Goal: Task Accomplishment & Management: Manage account settings

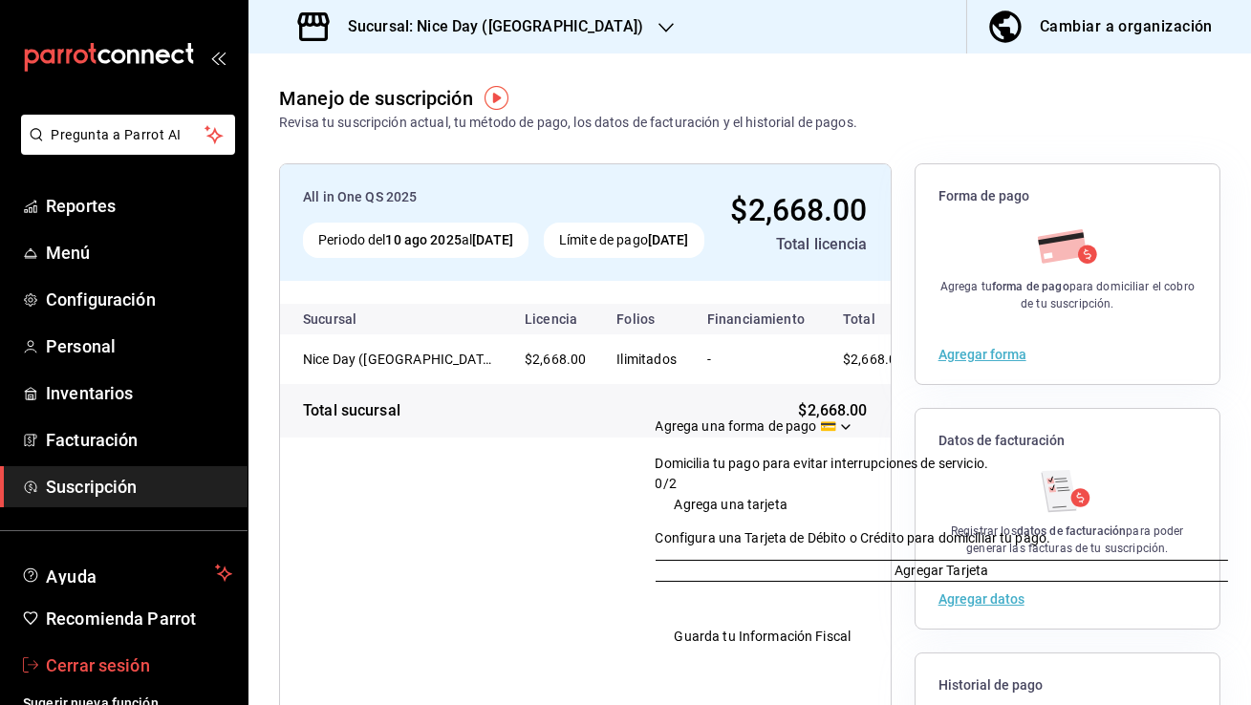
click at [154, 674] on span "Cerrar sesión" at bounding box center [139, 665] width 186 height 26
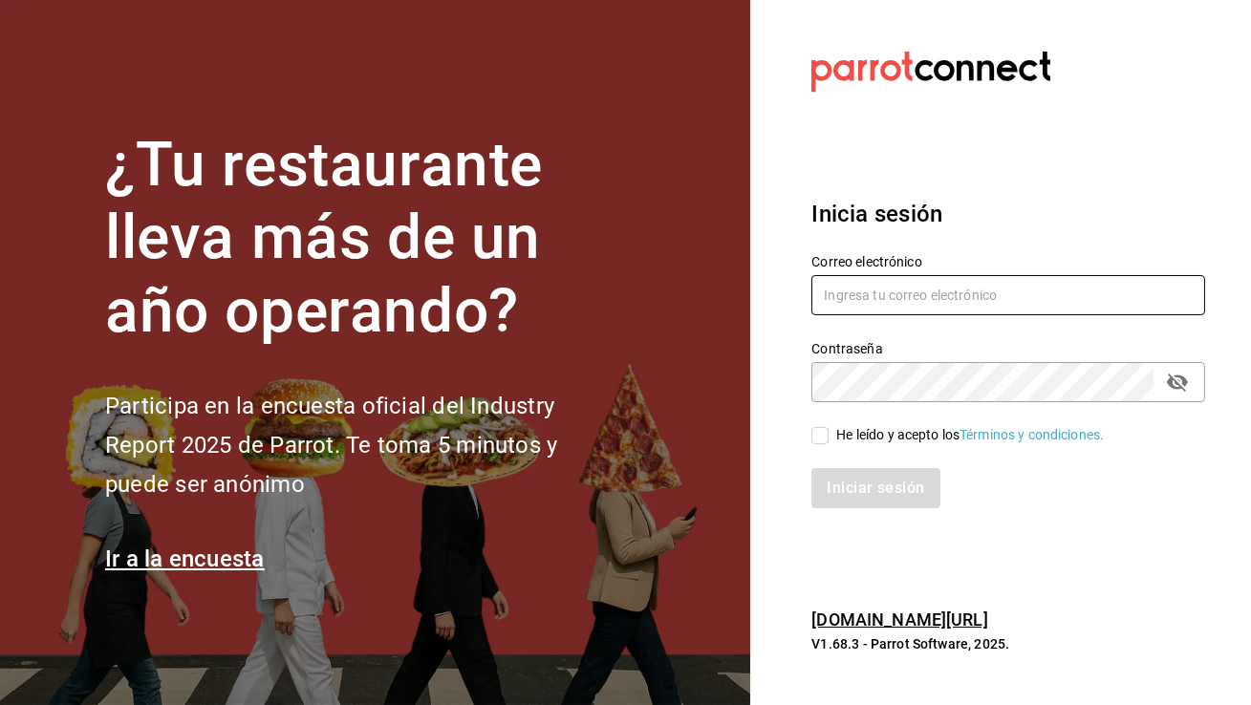
click at [977, 296] on input "text" at bounding box center [1008, 295] width 394 height 40
paste input "[DOMAIN_NAME][EMAIL_ADDRESS][DOMAIN_NAME]"
click at [823, 302] on input "ShirleyShaw.is@gmail.com" at bounding box center [1008, 295] width 394 height 40
type input "ShirleyShaw.is@gmail.com"
click at [819, 441] on input "He leído y acepto los Términos y condiciones." at bounding box center [819, 435] width 17 height 17
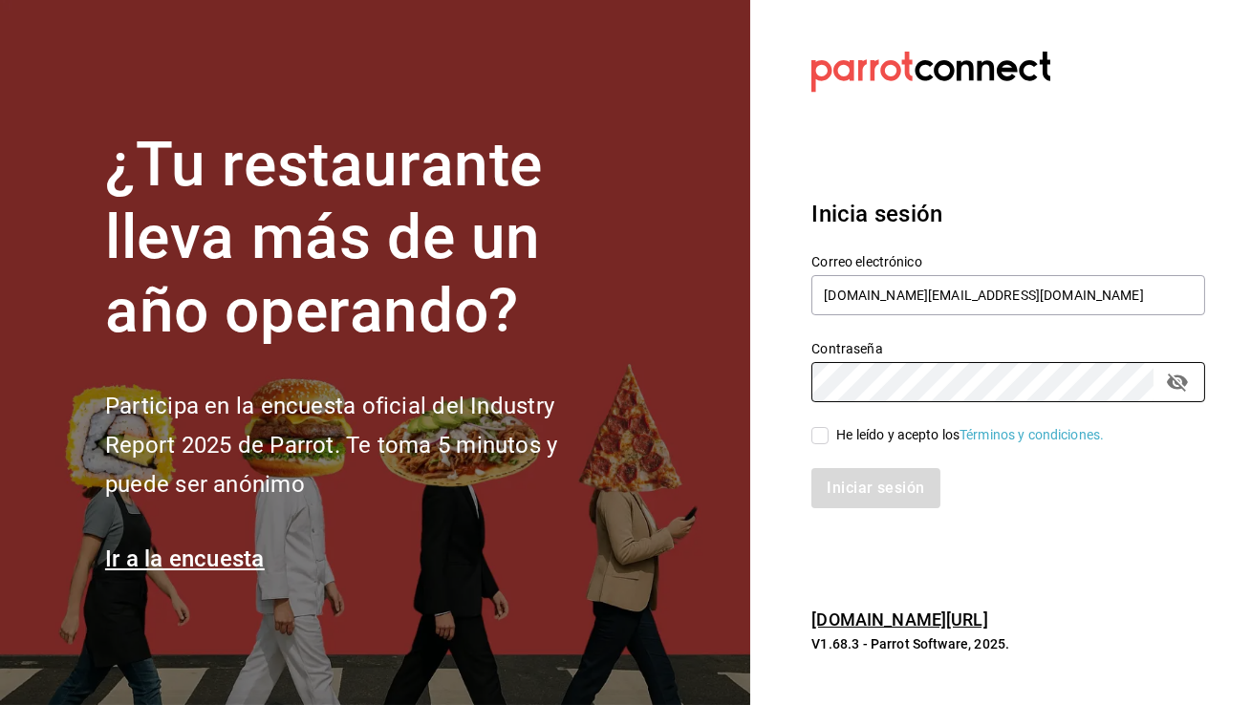
checkbox input "true"
click at [844, 482] on button "Iniciar sesión" at bounding box center [876, 488] width 130 height 40
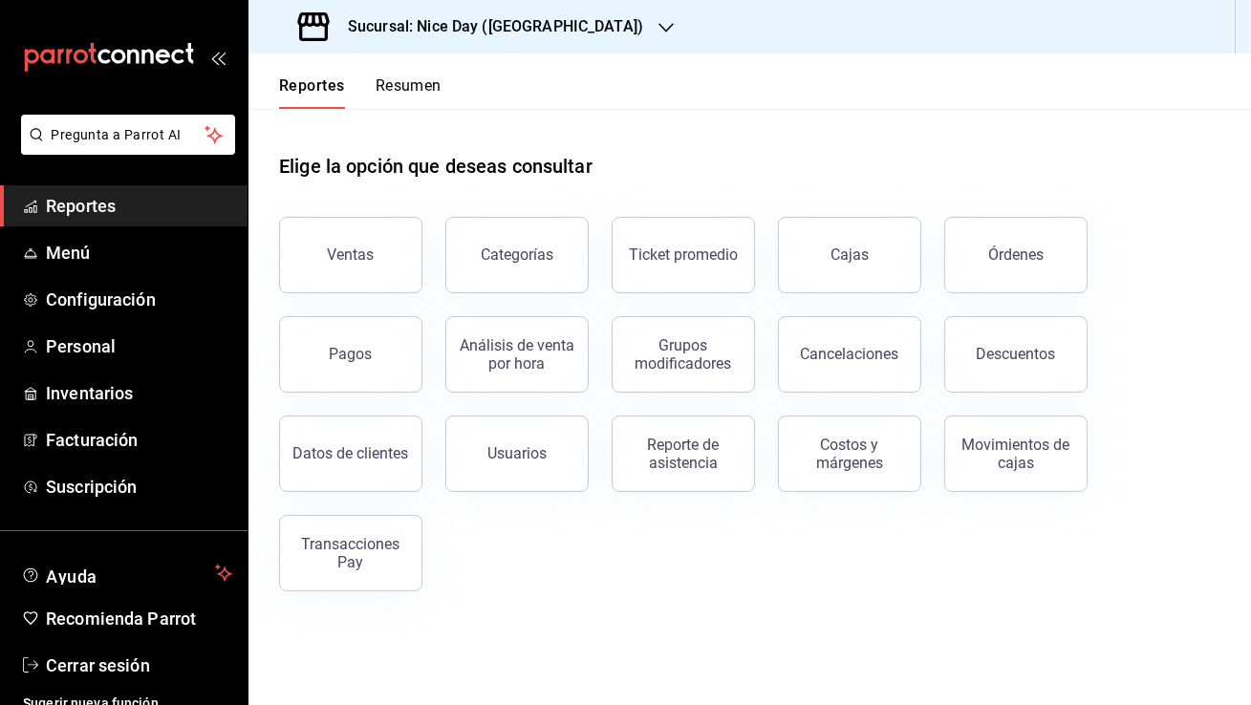
click at [478, 36] on h3 "Sucursal: Nice Day (Puebla)" at bounding box center [487, 26] width 310 height 23
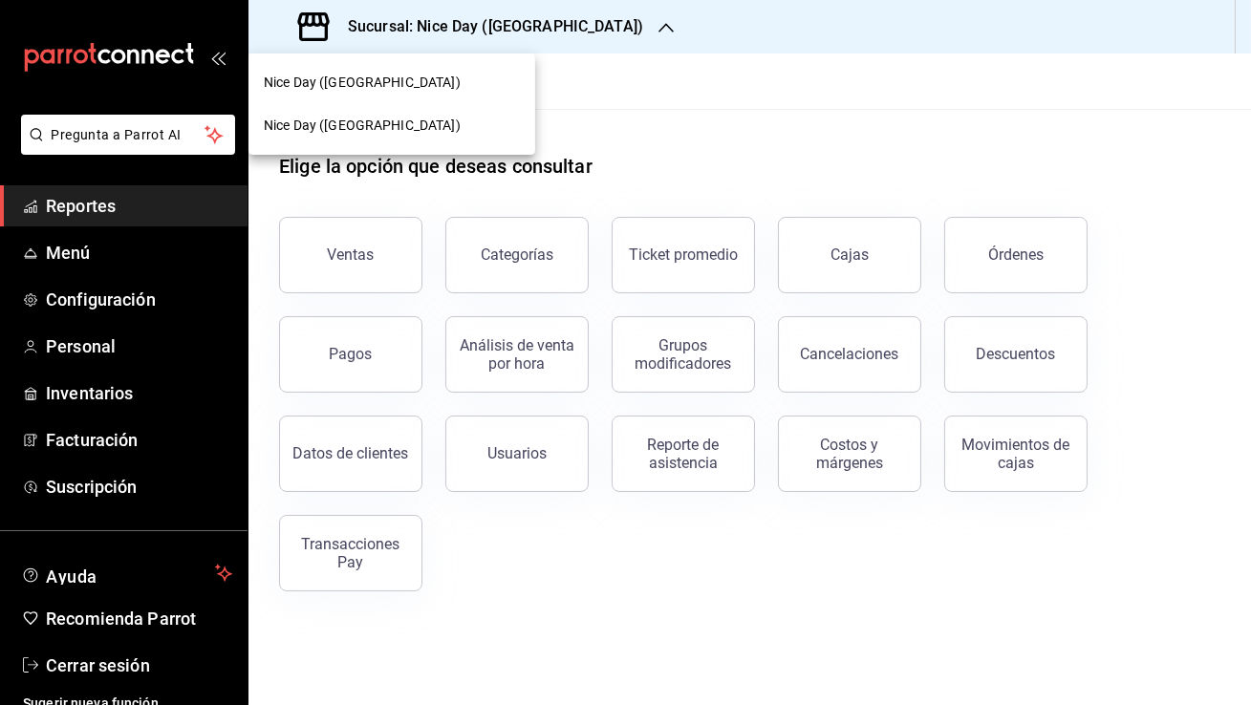
click at [151, 352] on div at bounding box center [625, 352] width 1251 height 705
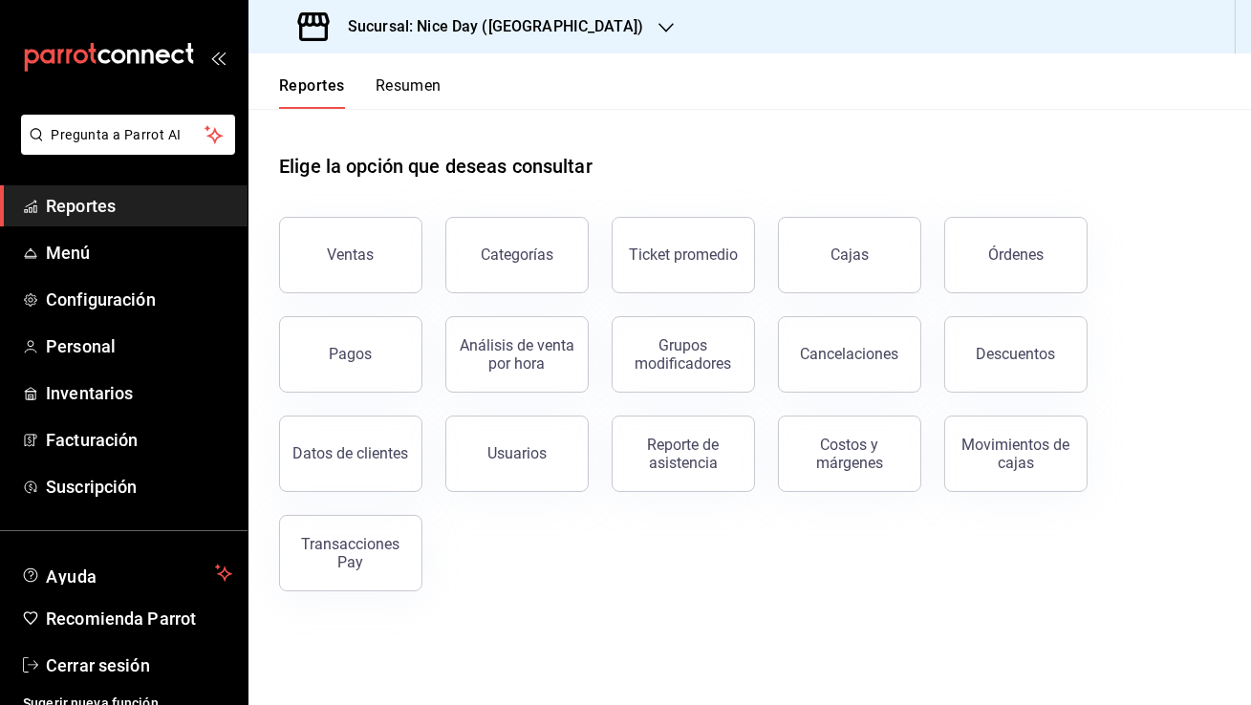
click at [151, 352] on span "Personal" at bounding box center [139, 346] width 186 height 26
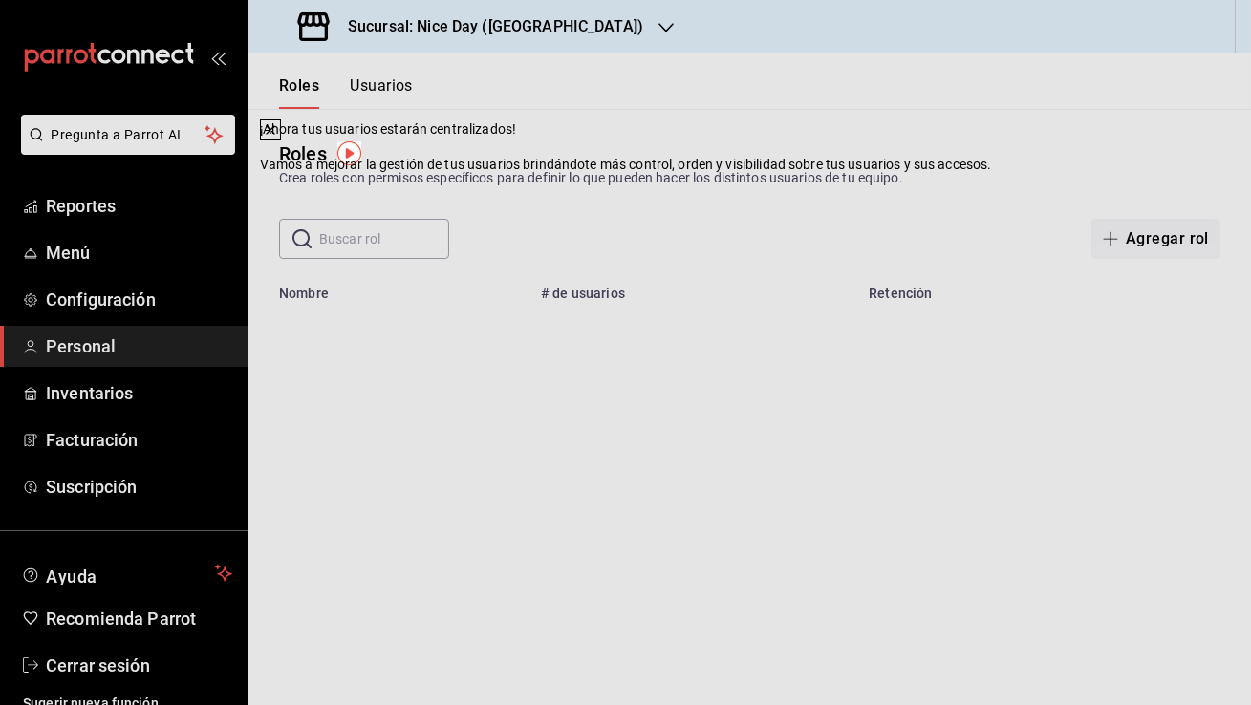
click at [281, 140] on button at bounding box center [270, 129] width 21 height 21
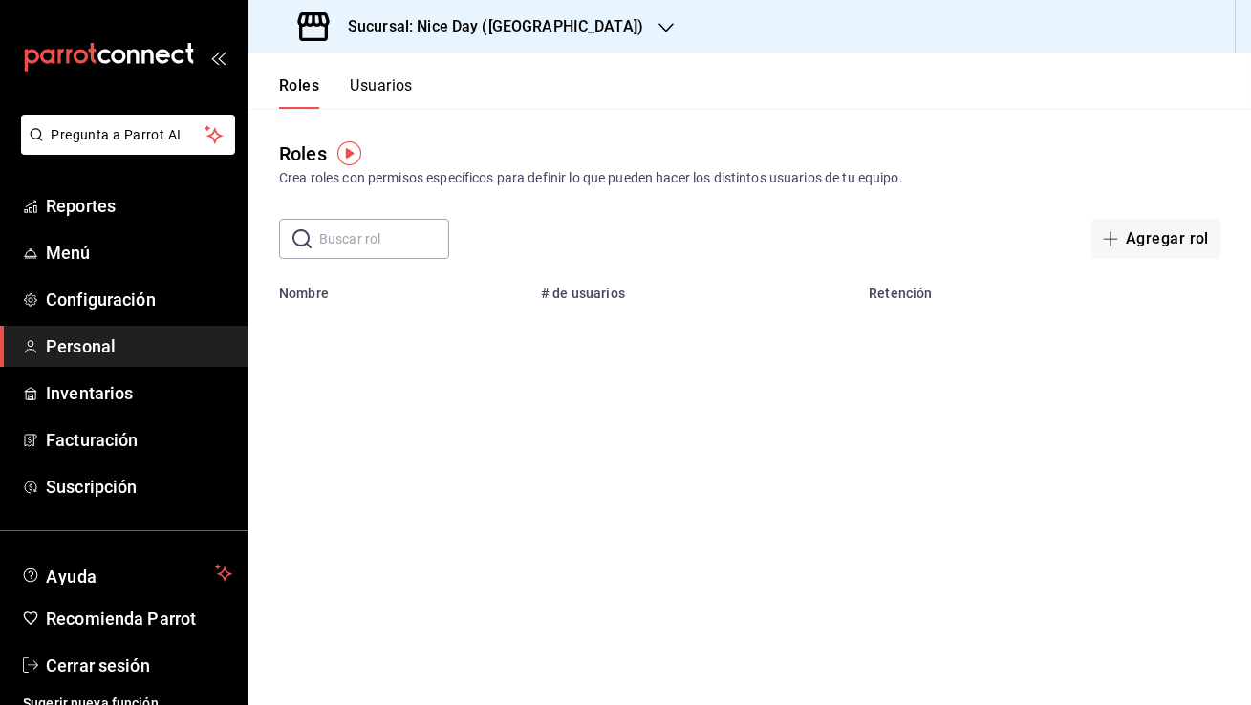
click at [399, 88] on button "Usuarios" at bounding box center [381, 92] width 63 height 32
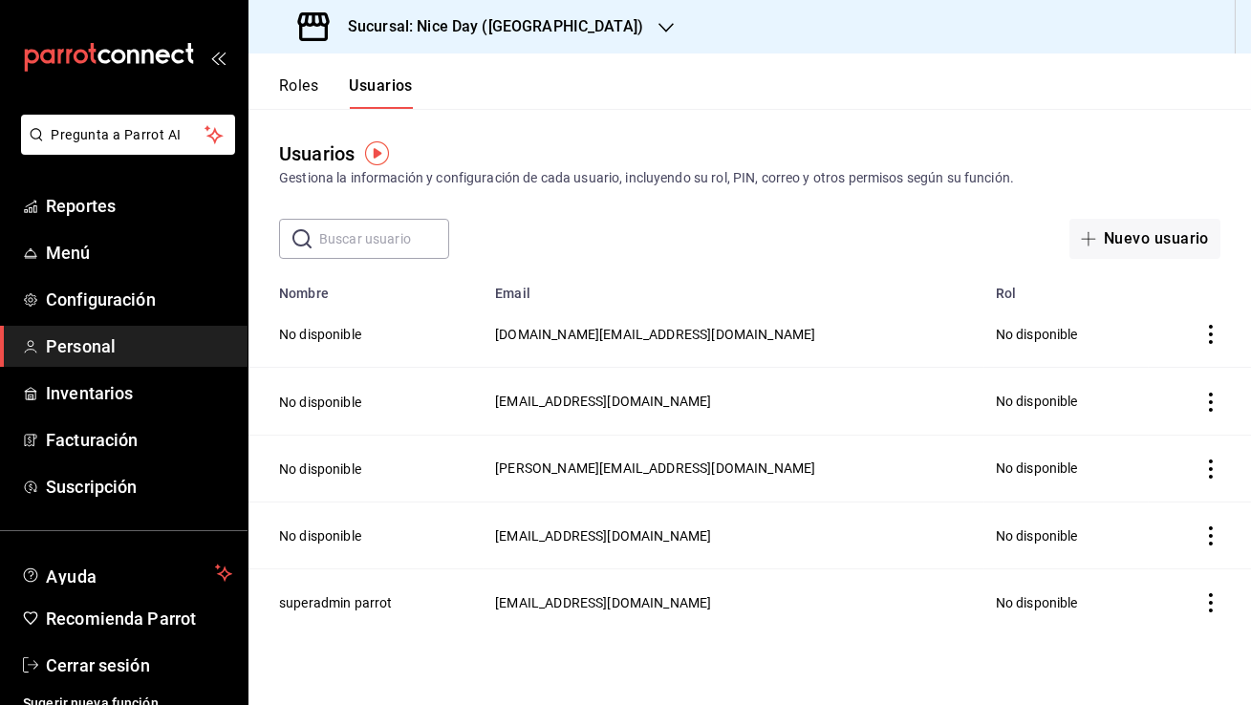
click at [636, 331] on span "shirleyshaw.is@gmail.com" at bounding box center [655, 334] width 320 height 15
click at [594, 336] on span "shirleyshaw.is@gmail.com" at bounding box center [655, 334] width 320 height 15
click at [645, 407] on span "nerynarvaez03@gmail.com" at bounding box center [603, 401] width 216 height 15
click at [631, 470] on span "victor.ainab@gmail.com" at bounding box center [655, 467] width 320 height 15
click at [1209, 330] on icon "actions" at bounding box center [1210, 334] width 19 height 19
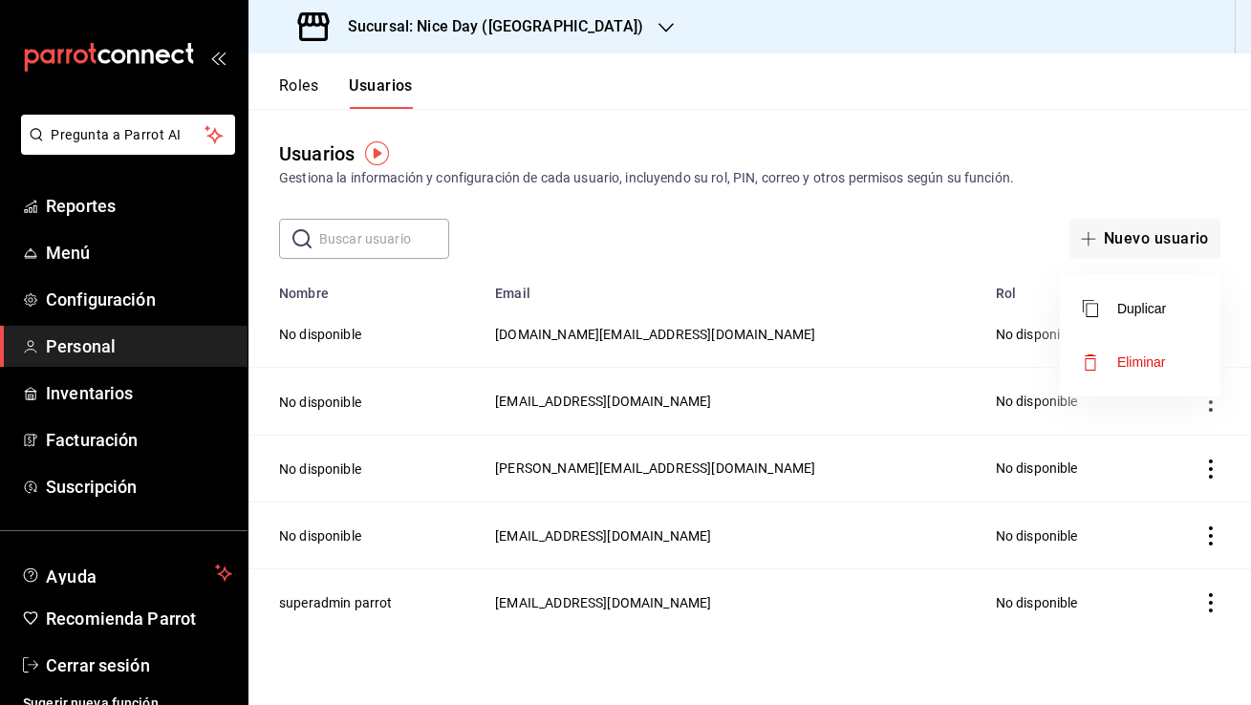
click at [713, 364] on div at bounding box center [625, 352] width 1251 height 705
click at [583, 311] on td "shirleyshaw.is@gmail.com" at bounding box center [733, 334] width 501 height 67
click at [585, 330] on span "shirleyshaw.is@gmail.com" at bounding box center [655, 334] width 320 height 15
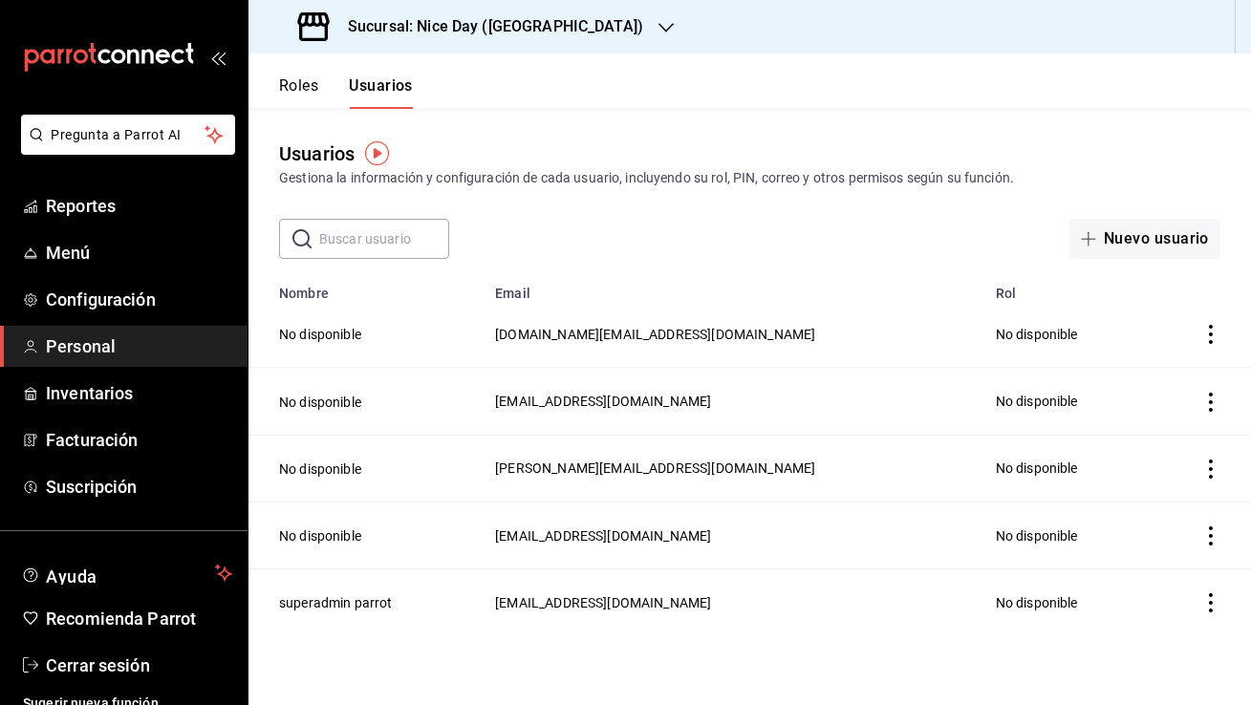
click at [585, 330] on span "shirleyshaw.is@gmail.com" at bounding box center [655, 334] width 320 height 15
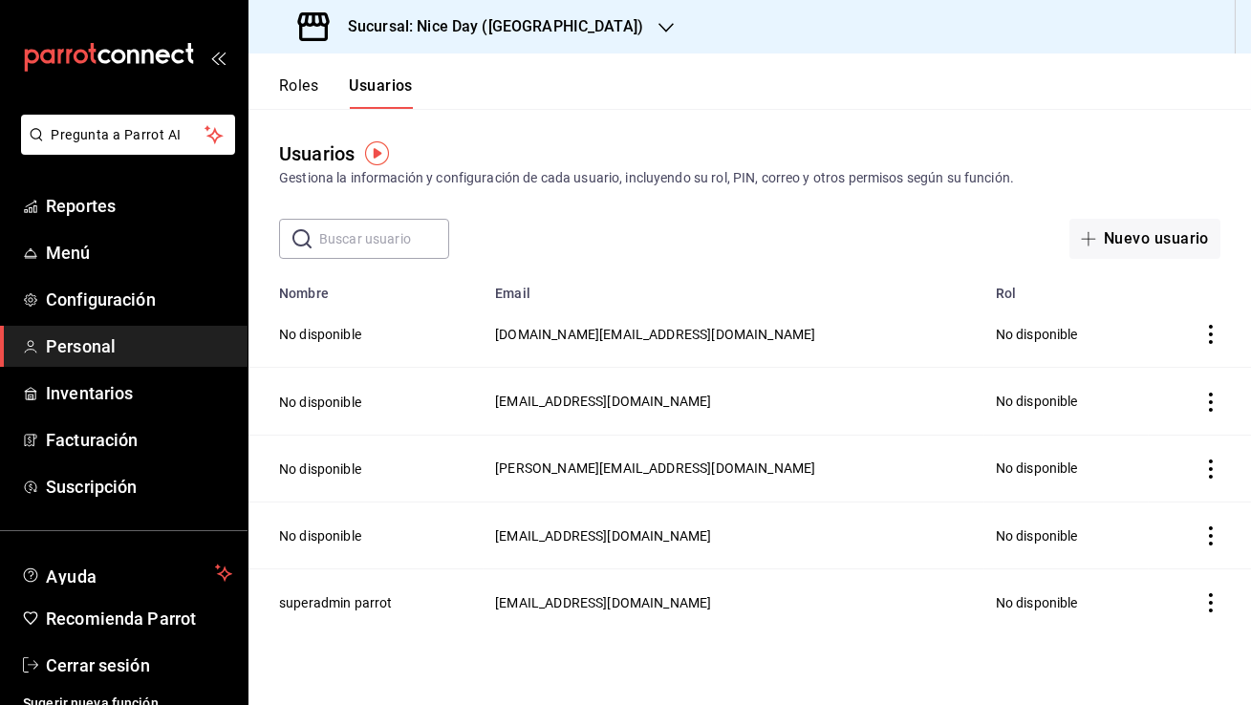
click at [585, 330] on span "shirleyshaw.is@gmail.com" at bounding box center [655, 334] width 320 height 15
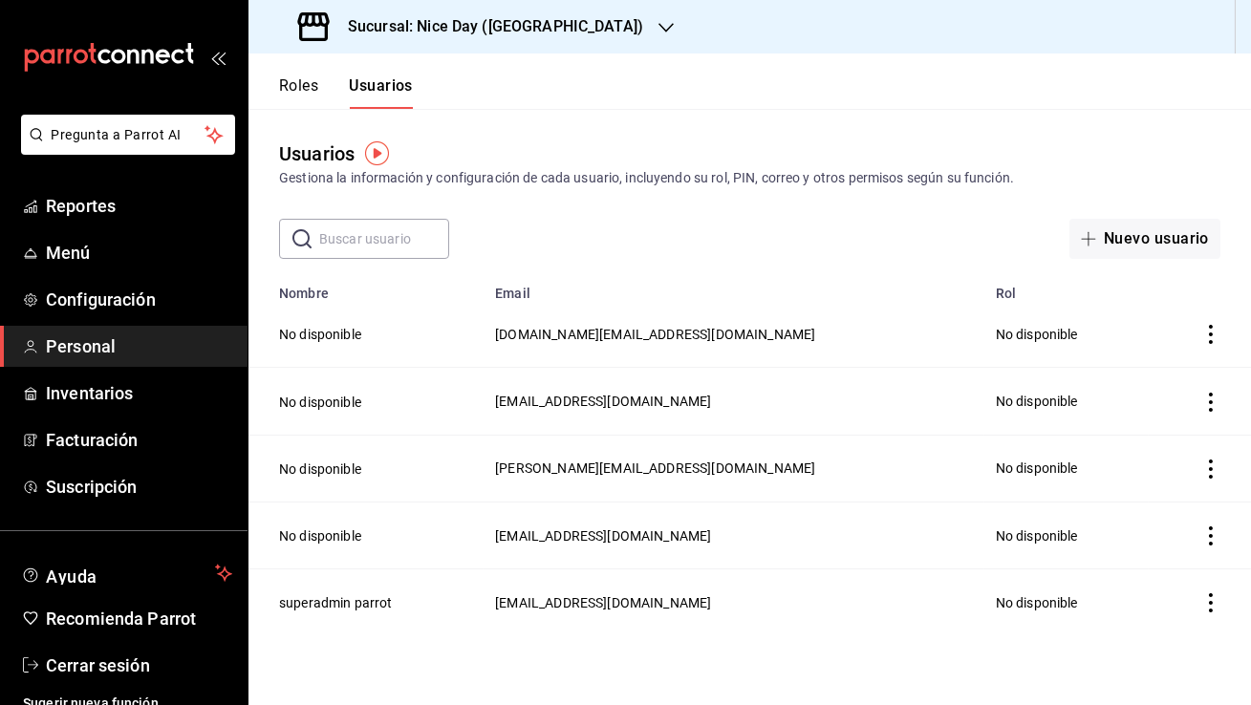
click at [585, 330] on span "shirleyshaw.is@gmail.com" at bounding box center [655, 334] width 320 height 15
click at [586, 346] on td "shirleyshaw.is@gmail.com" at bounding box center [733, 334] width 501 height 67
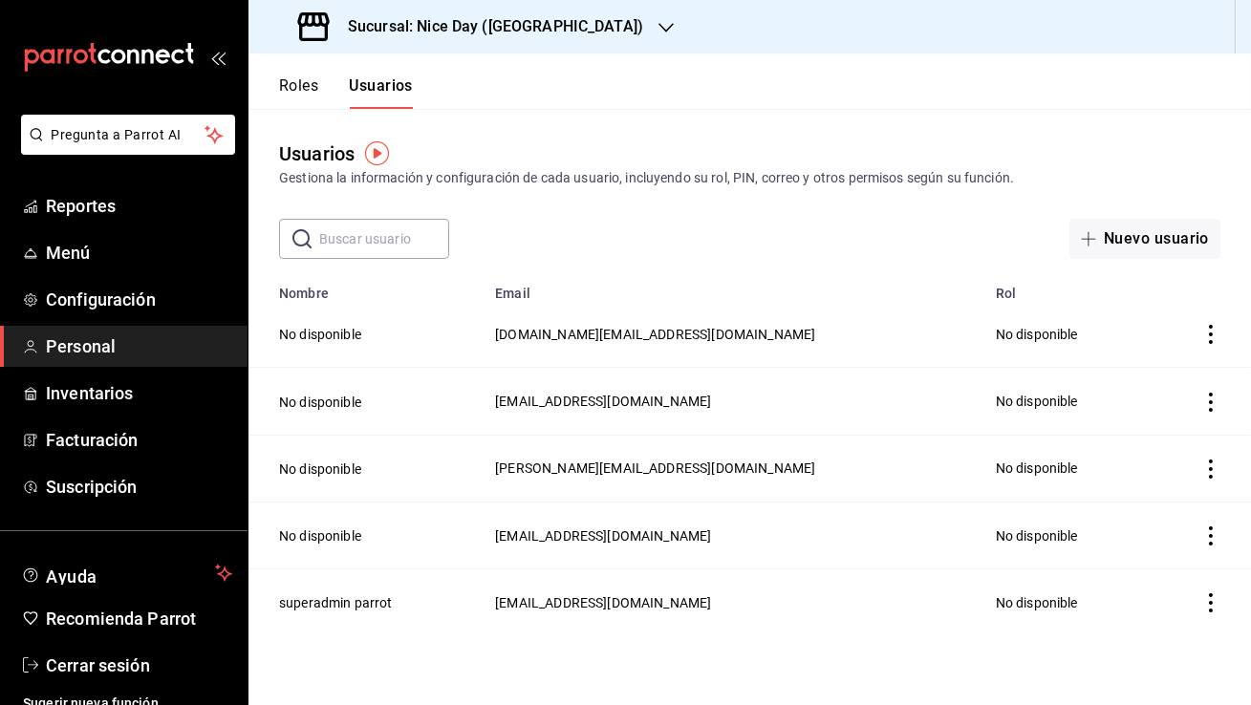
click at [682, 333] on span "shirleyshaw.is@gmail.com" at bounding box center [655, 334] width 320 height 15
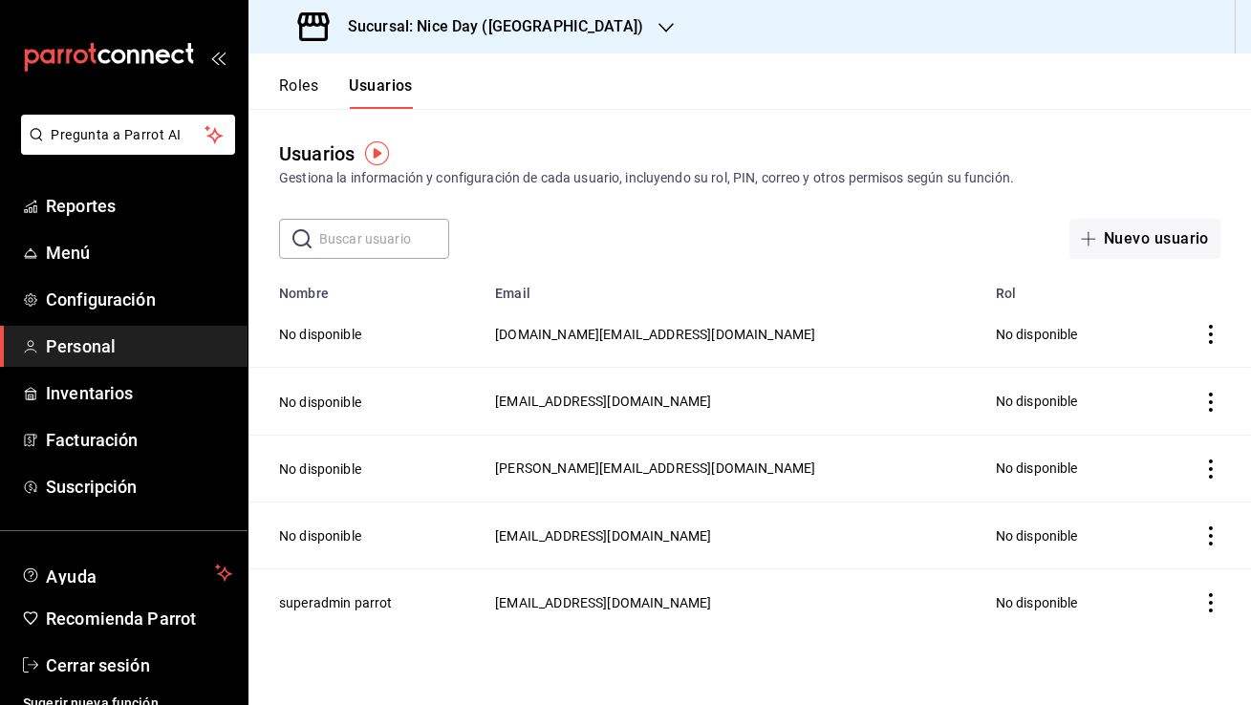
click at [682, 333] on span "shirleyshaw.is@gmail.com" at bounding box center [655, 334] width 320 height 15
click at [602, 334] on span "shirleyshaw.is@gmail.com" at bounding box center [655, 334] width 320 height 15
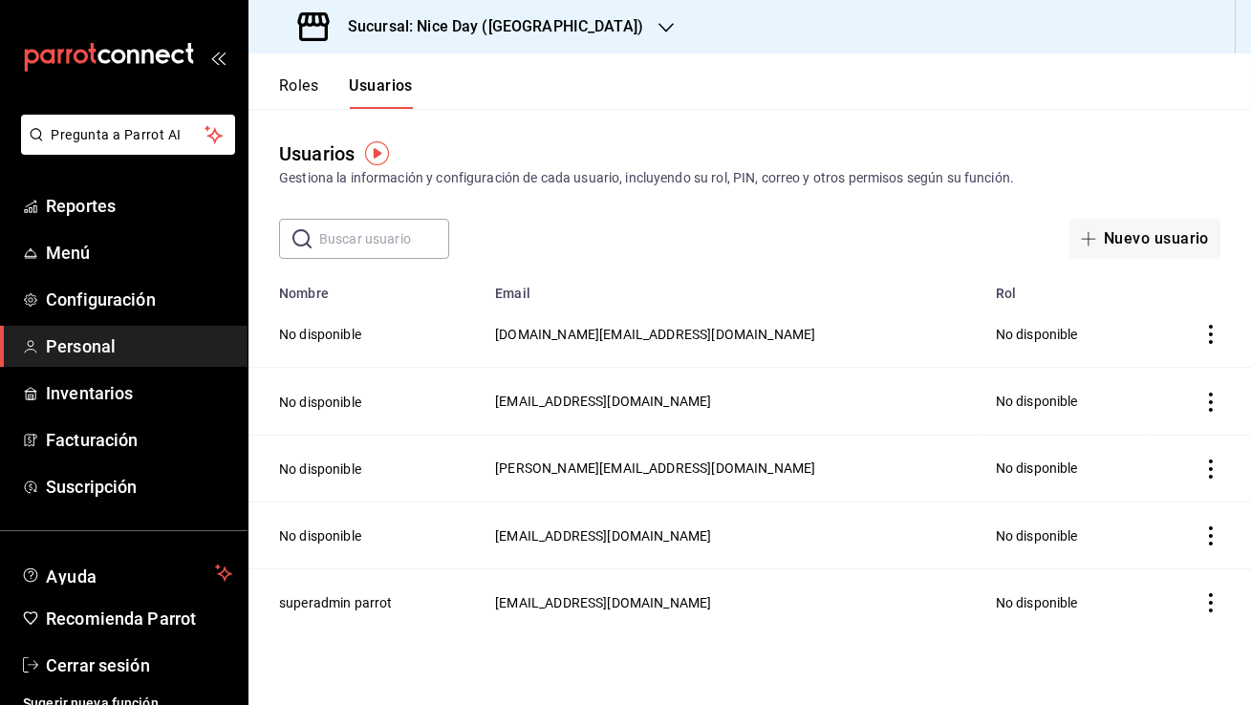
click at [602, 334] on span "shirleyshaw.is@gmail.com" at bounding box center [655, 334] width 320 height 15
click at [641, 382] on td "nerynarvaez03@gmail.com" at bounding box center [733, 401] width 501 height 67
click at [658, 403] on span "nerynarvaez03@gmail.com" at bounding box center [603, 401] width 216 height 15
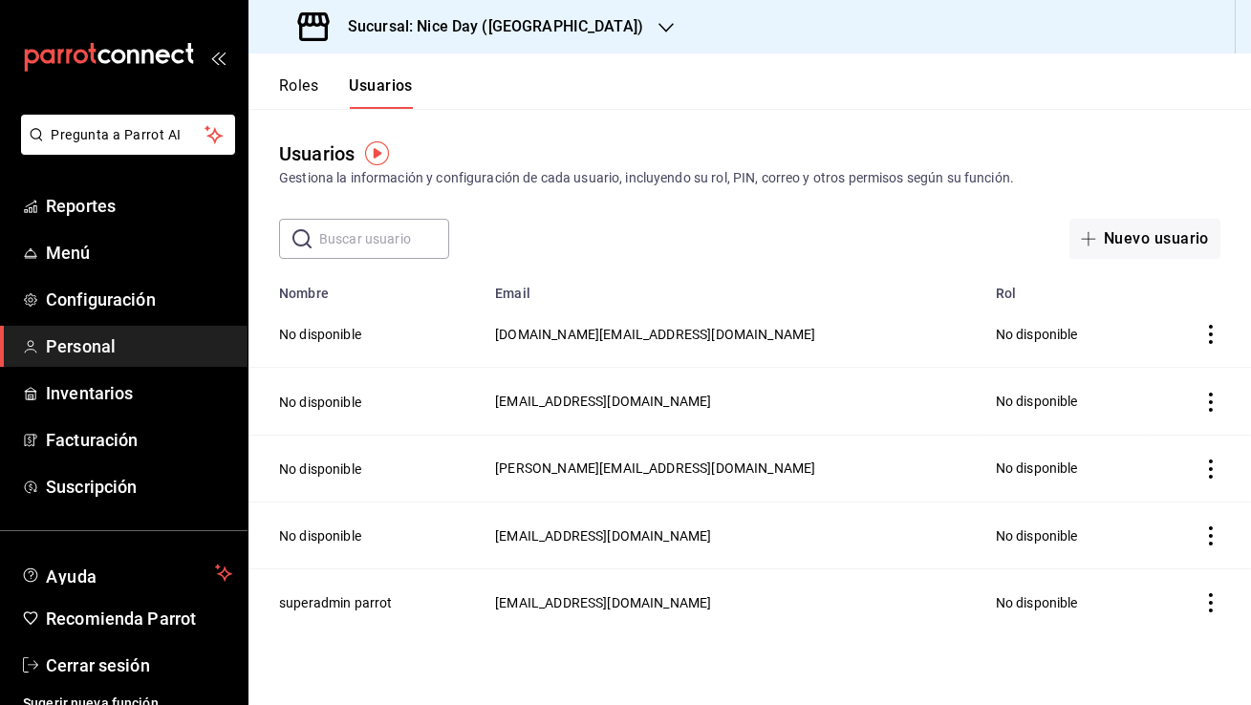
click at [1218, 332] on icon "actions" at bounding box center [1210, 334] width 19 height 19
click at [1164, 301] on span "Duplicar" at bounding box center [1123, 308] width 83 height 23
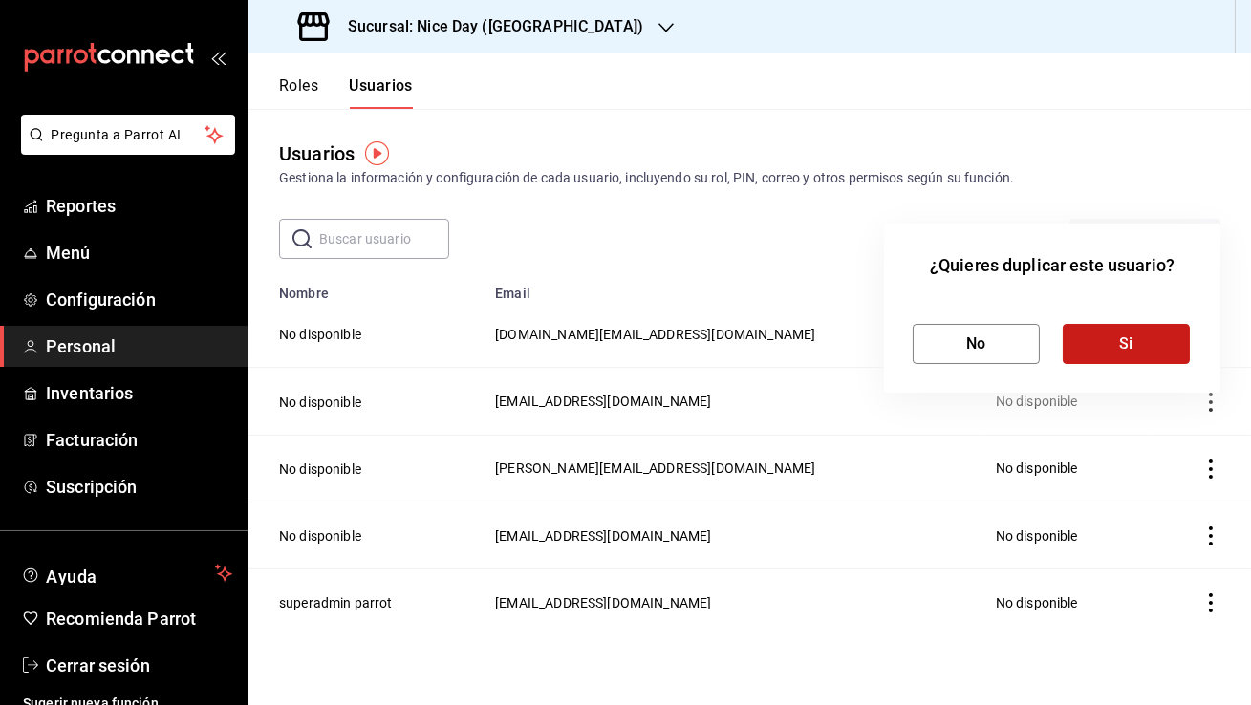
click at [1137, 338] on button "Si" at bounding box center [1125, 344] width 127 height 40
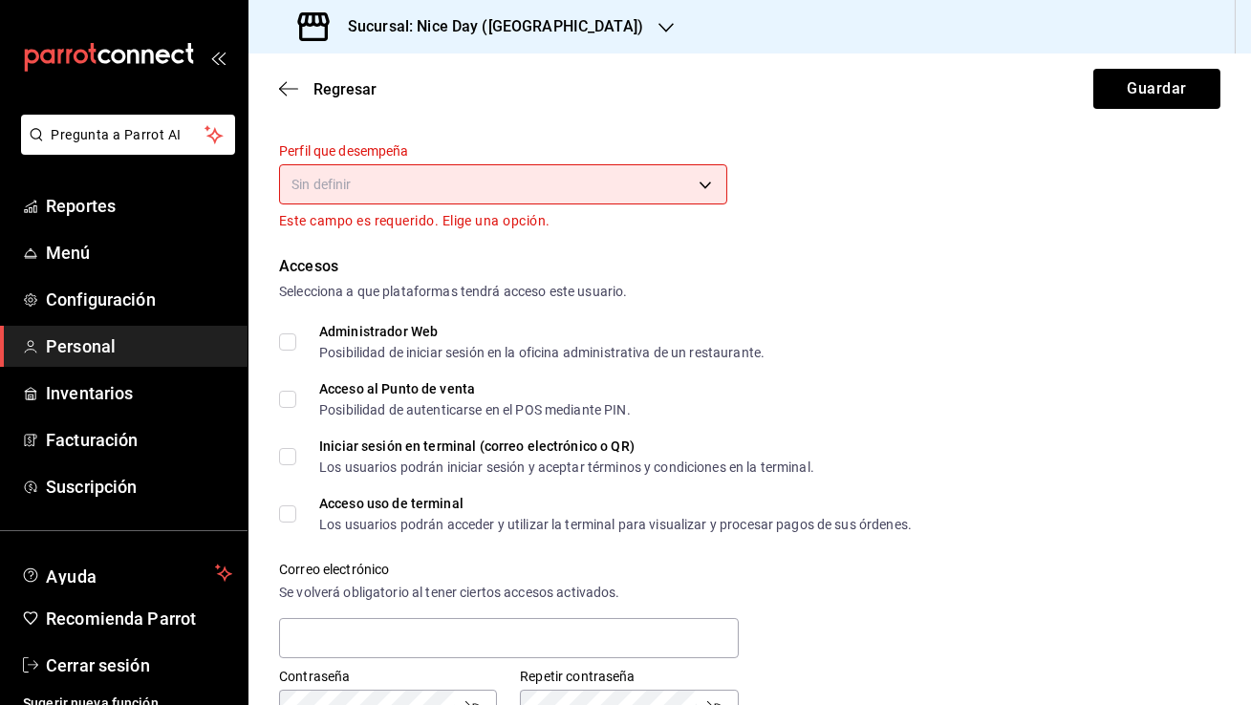
scroll to position [46, 0]
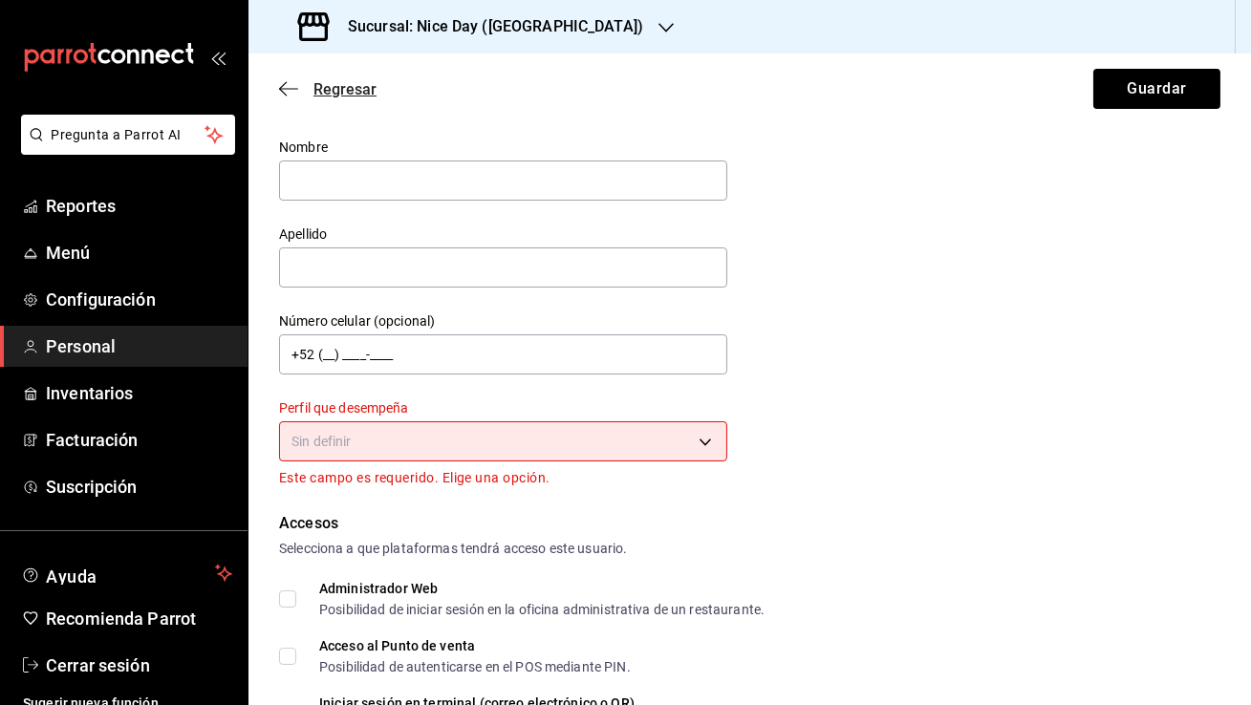
click at [295, 85] on icon "button" at bounding box center [288, 88] width 19 height 17
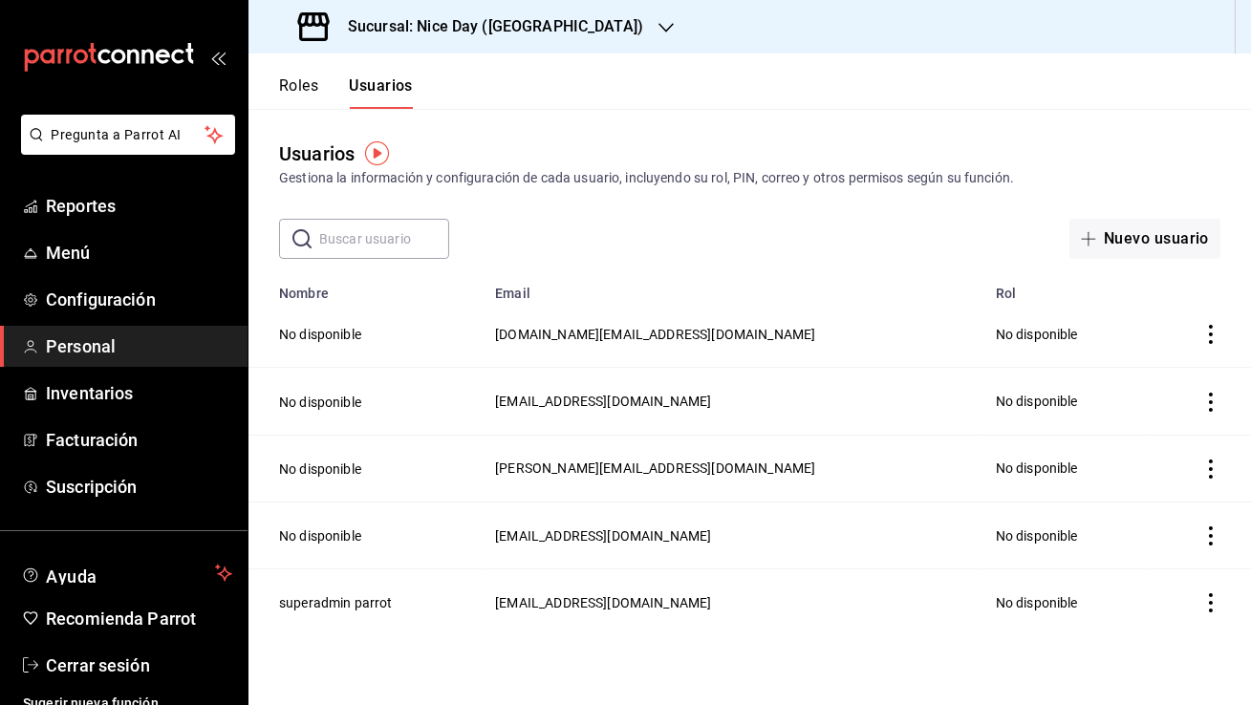
click at [660, 368] on td "nerynarvaez03@gmail.com" at bounding box center [733, 401] width 501 height 67
click at [645, 327] on span "shirleyshaw.is@gmail.com" at bounding box center [655, 334] width 320 height 15
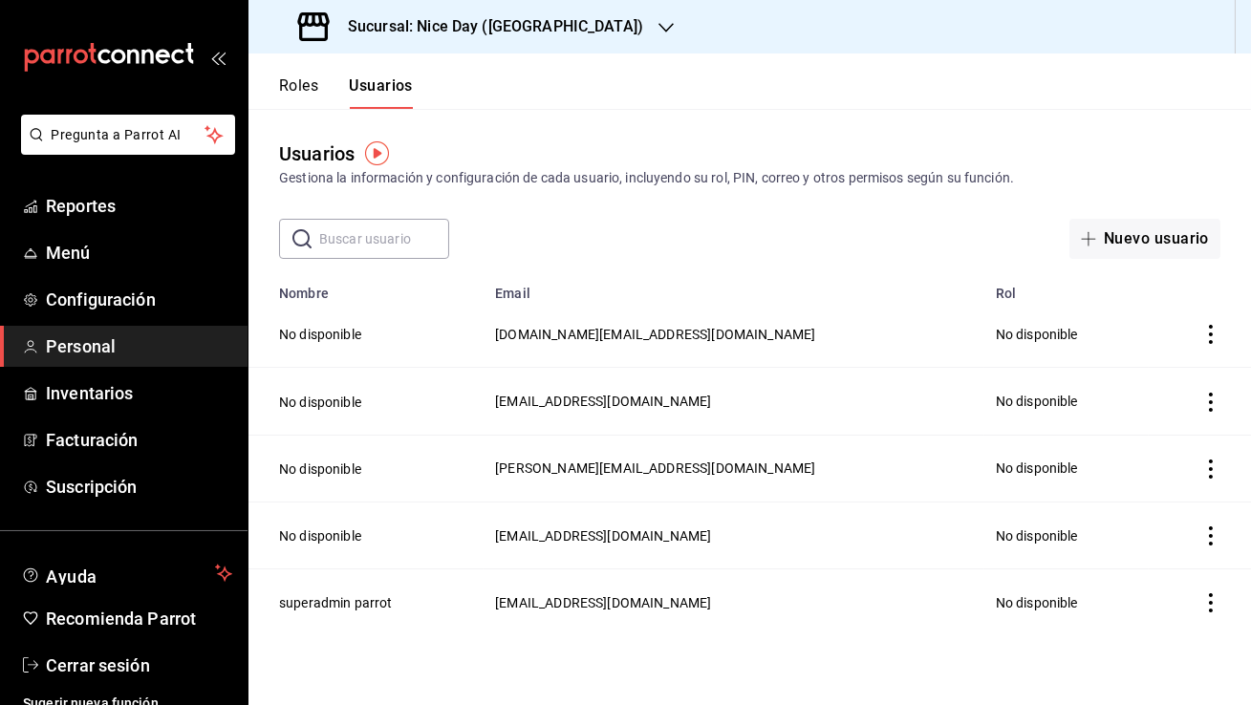
click at [623, 338] on span "shirleyshaw.is@gmail.com" at bounding box center [655, 334] width 320 height 15
click at [609, 404] on span "nerynarvaez03@gmail.com" at bounding box center [603, 401] width 216 height 15
click at [466, 23] on h3 "Sucursal: Nice Day (Puebla)" at bounding box center [487, 26] width 310 height 23
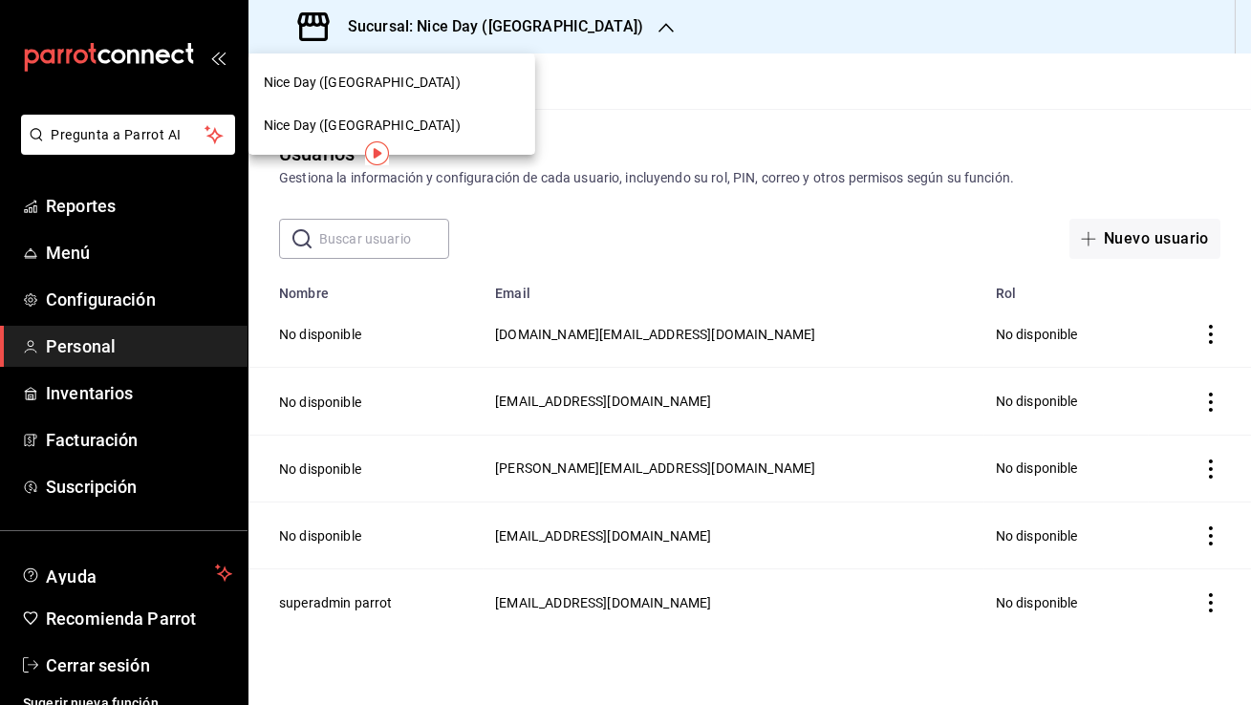
click at [411, 124] on div "Nice Day ([GEOGRAPHIC_DATA])" at bounding box center [392, 126] width 256 height 20
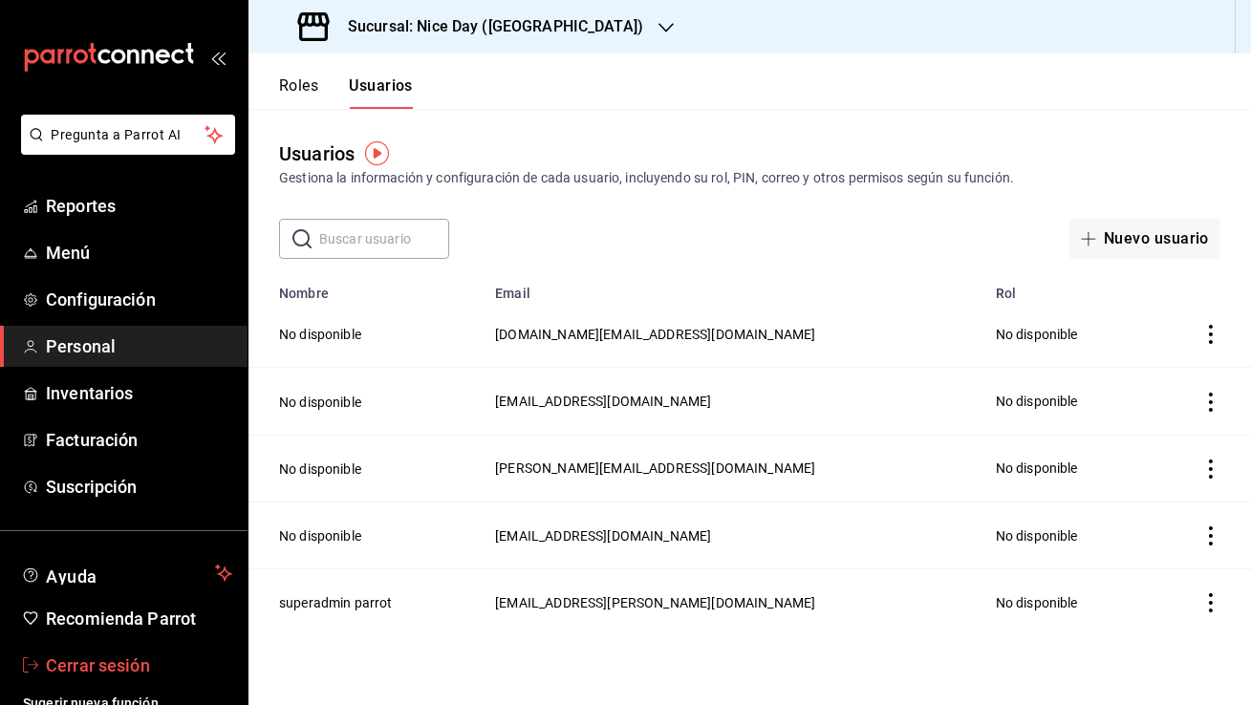
click at [136, 673] on span "Cerrar sesión" at bounding box center [139, 665] width 186 height 26
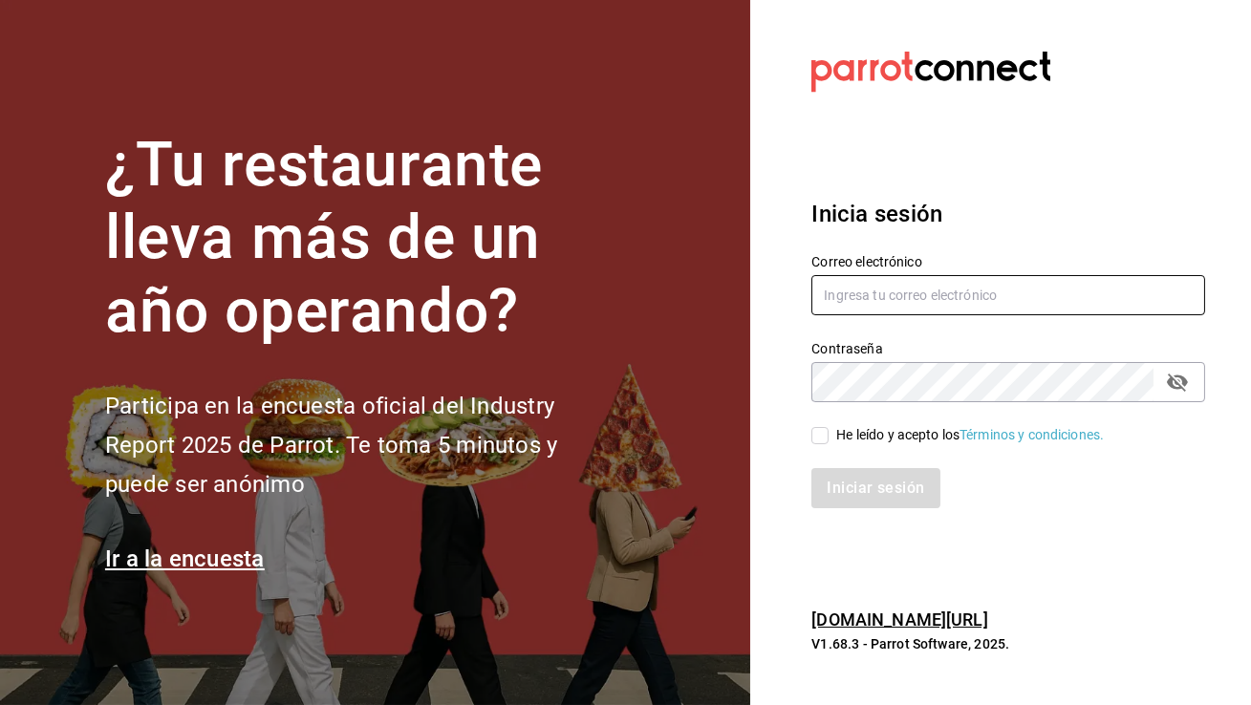
click at [862, 309] on input "text" at bounding box center [1008, 295] width 394 height 40
type input "n"
paste input "multiusuario@niceday.com"
type input "multiusuario@niceday.com"
click at [832, 436] on span "He leído y acepto los Términos y condiciones." at bounding box center [965, 435] width 275 height 20
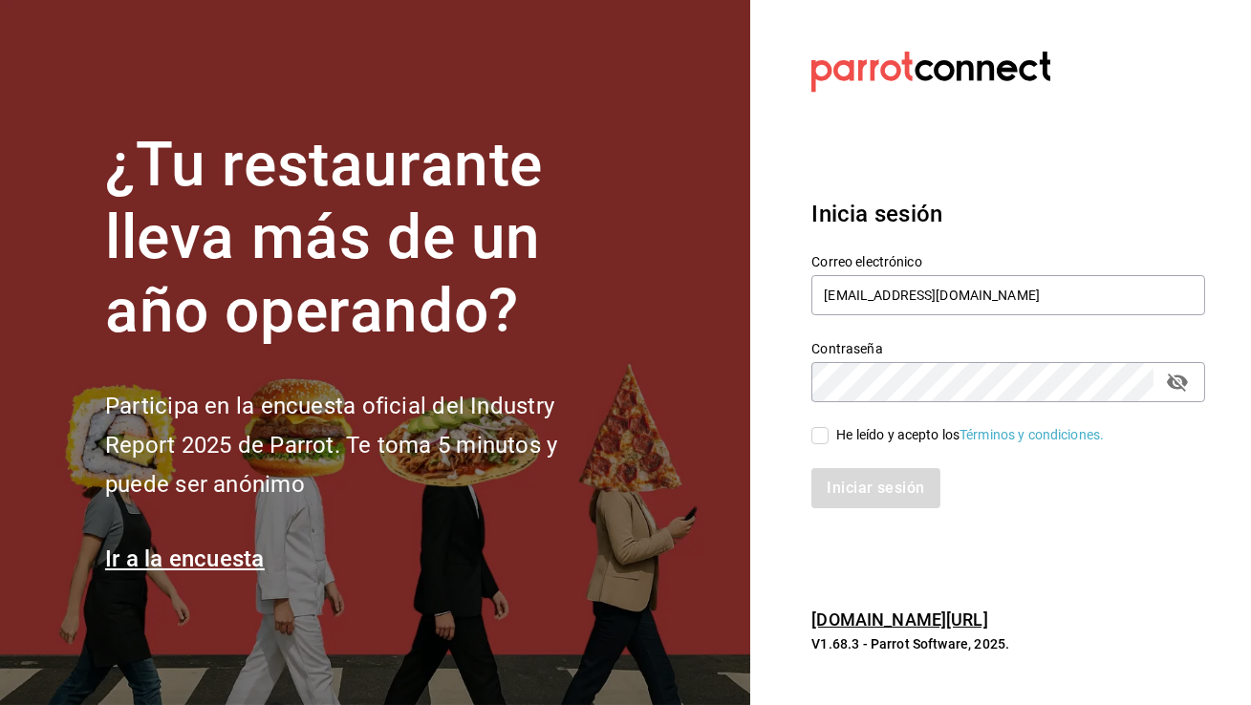
click at [828, 436] on input "He leído y acepto los Términos y condiciones." at bounding box center [819, 435] width 17 height 17
checkbox input "true"
click at [851, 502] on button "Iniciar sesión" at bounding box center [876, 488] width 130 height 40
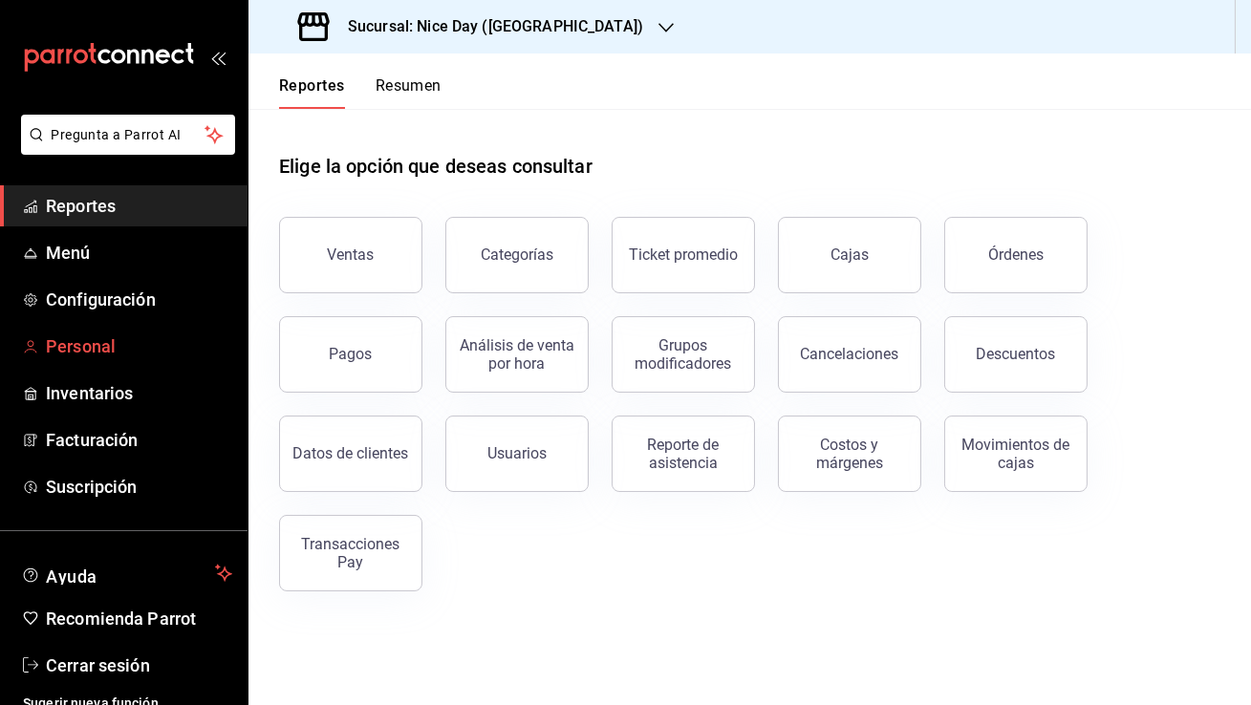
click at [155, 344] on span "Personal" at bounding box center [139, 346] width 186 height 26
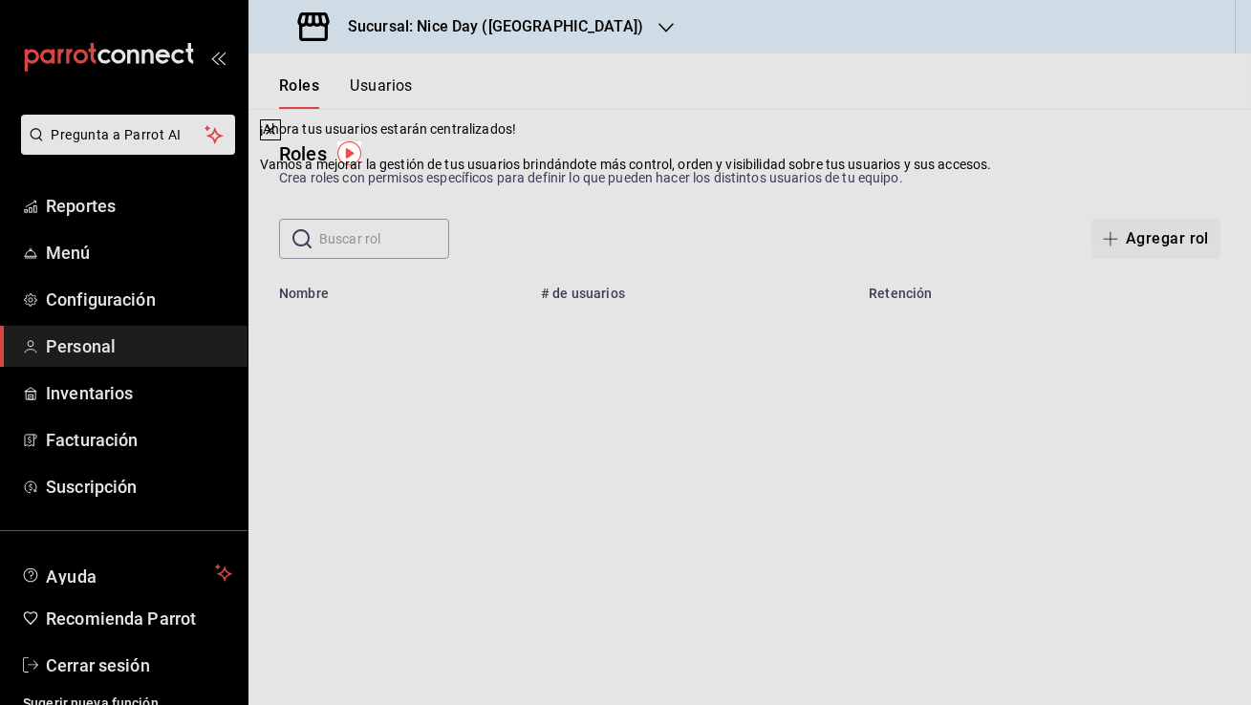
click at [278, 138] on icon at bounding box center [270, 129] width 15 height 15
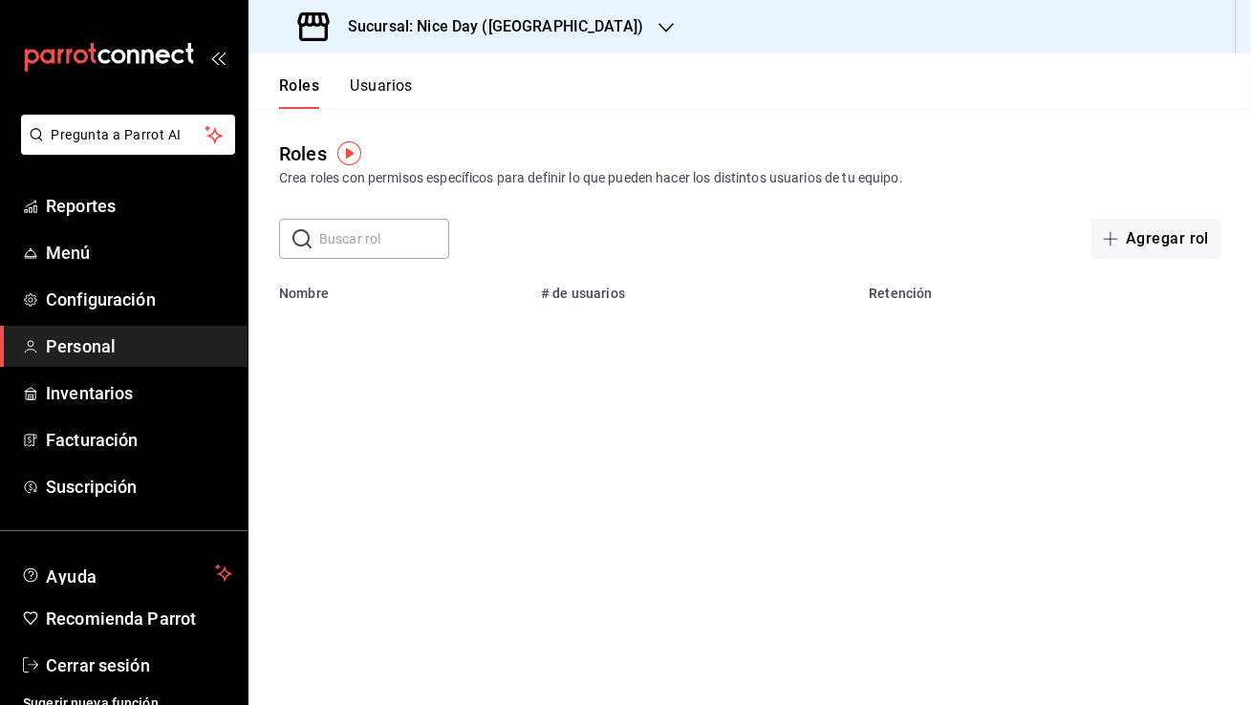
click at [368, 96] on button "Usuarios" at bounding box center [381, 92] width 63 height 32
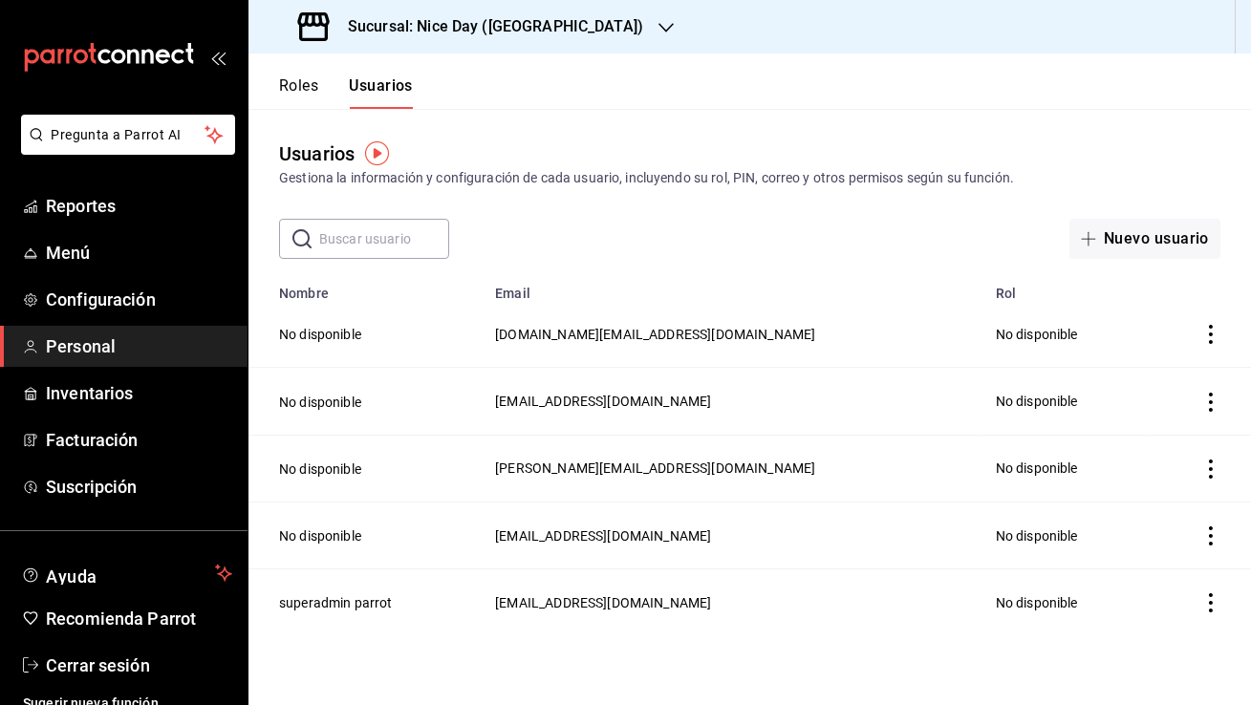
click at [607, 329] on span "shirleyshaw.is@gmail.com" at bounding box center [655, 334] width 320 height 15
click at [647, 340] on span "[DOMAIN_NAME][EMAIL_ADDRESS][DOMAIN_NAME]" at bounding box center [655, 334] width 320 height 15
click at [507, 31] on h3 "Sucursal: Nice Day (Puebla)" at bounding box center [487, 26] width 310 height 23
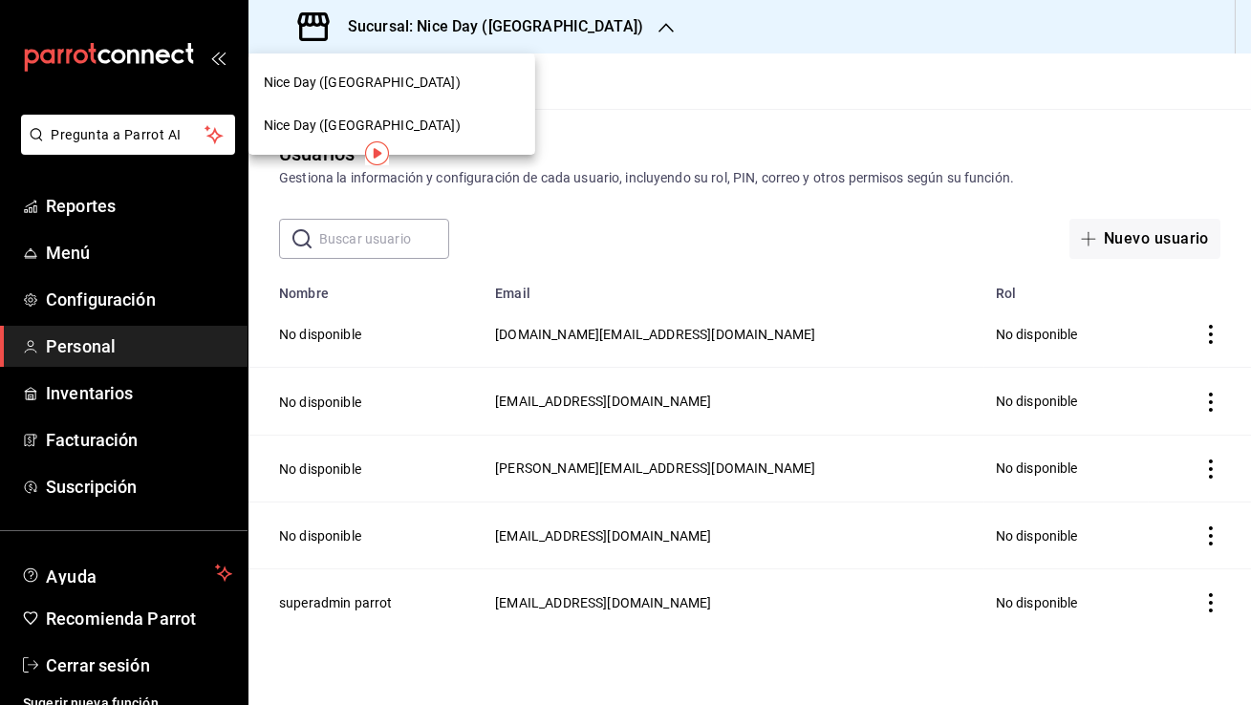
click at [454, 117] on div "Nice Day (Pánuco)" at bounding box center [392, 126] width 256 height 20
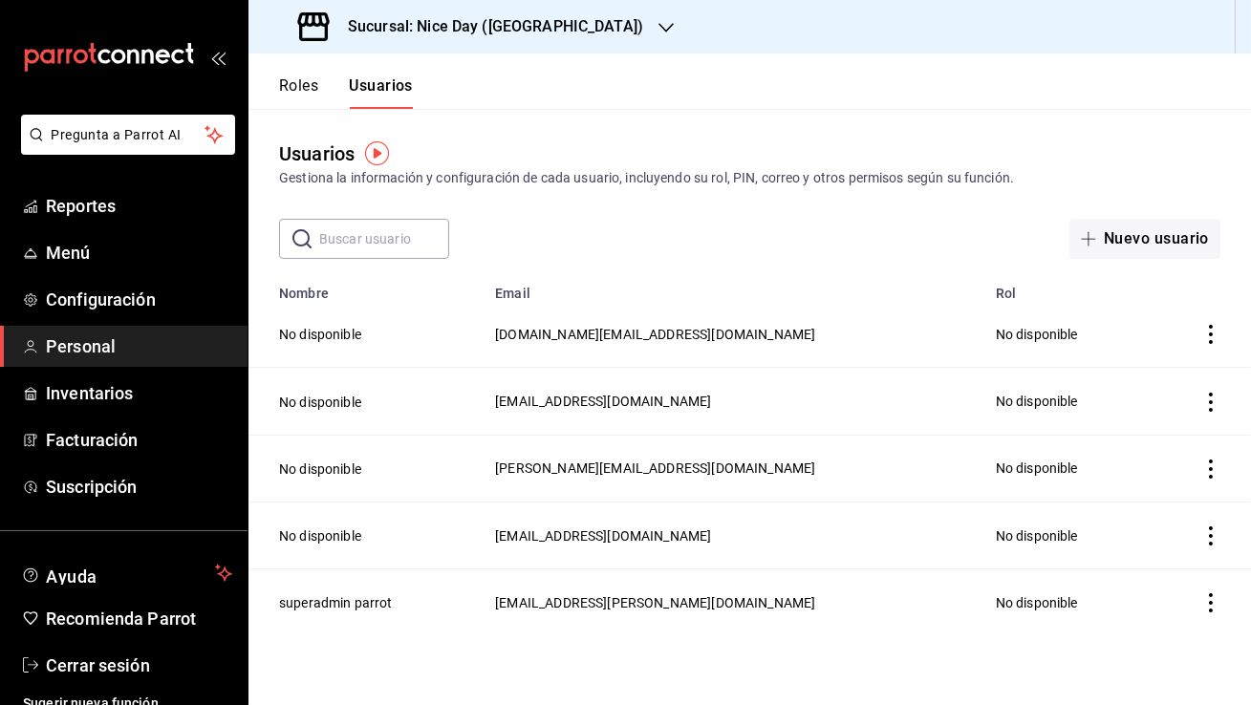
click at [783, 357] on td "shirleyshaw.is@gmail.com" at bounding box center [733, 334] width 501 height 67
click at [662, 331] on span "shirleyshaw.is@gmail.com" at bounding box center [655, 334] width 320 height 15
click at [984, 325] on td "No disponible" at bounding box center [1066, 334] width 164 height 67
click at [1203, 330] on icon "actions" at bounding box center [1210, 334] width 19 height 19
click at [813, 322] on div at bounding box center [625, 352] width 1251 height 705
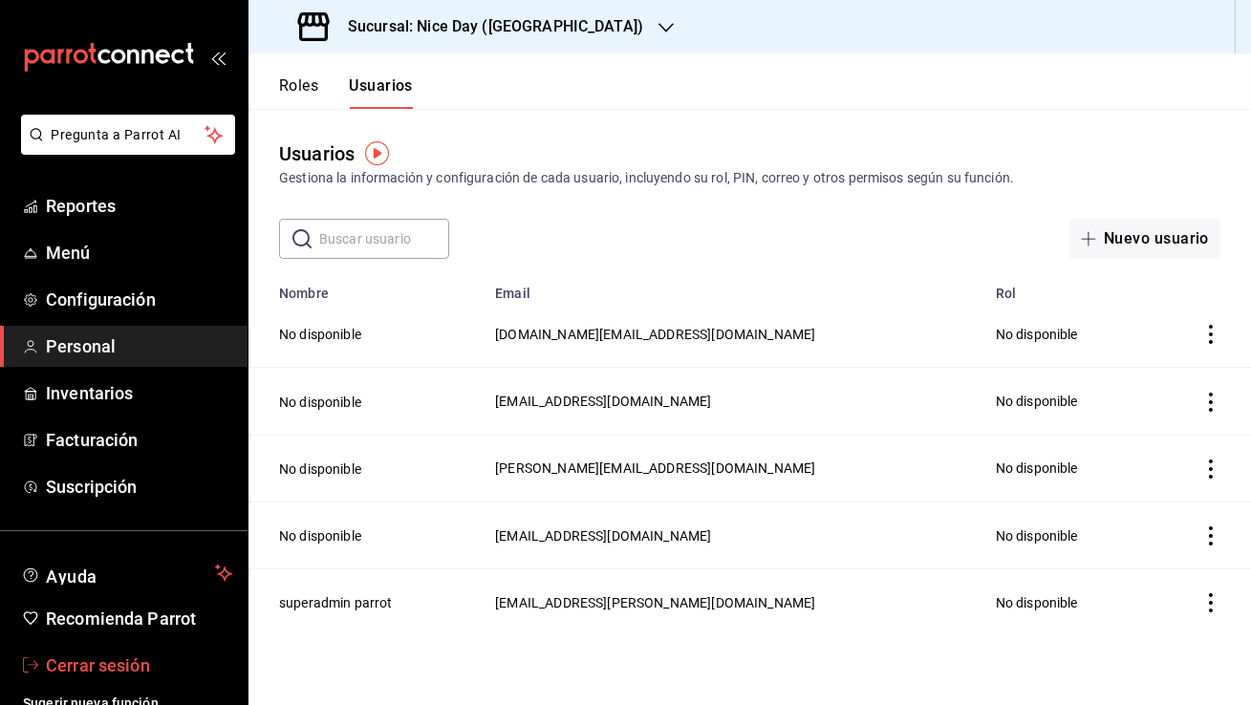
click at [122, 674] on span "Cerrar sesión" at bounding box center [139, 665] width 186 height 26
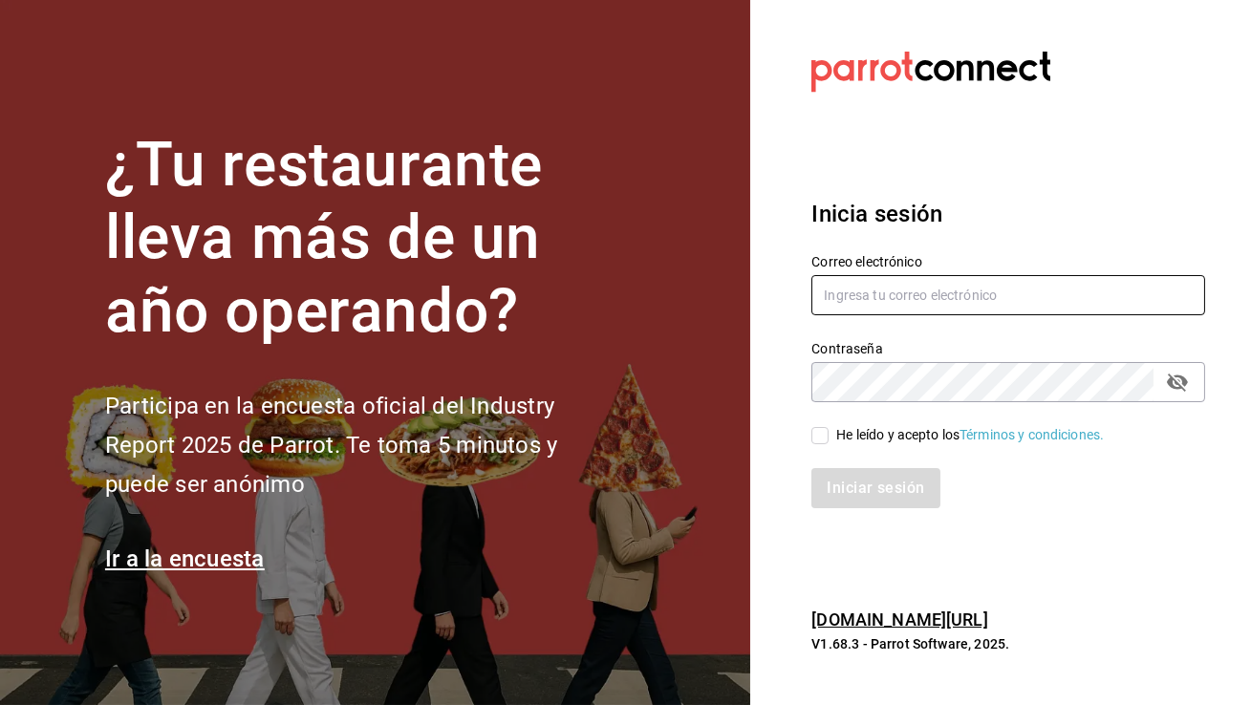
click at [887, 282] on input "text" at bounding box center [1008, 295] width 394 height 40
type input "playabichis@gomezmorin.com"
click at [812, 437] on input "He leído y acepto los Términos y condiciones." at bounding box center [819, 435] width 17 height 17
checkbox input "true"
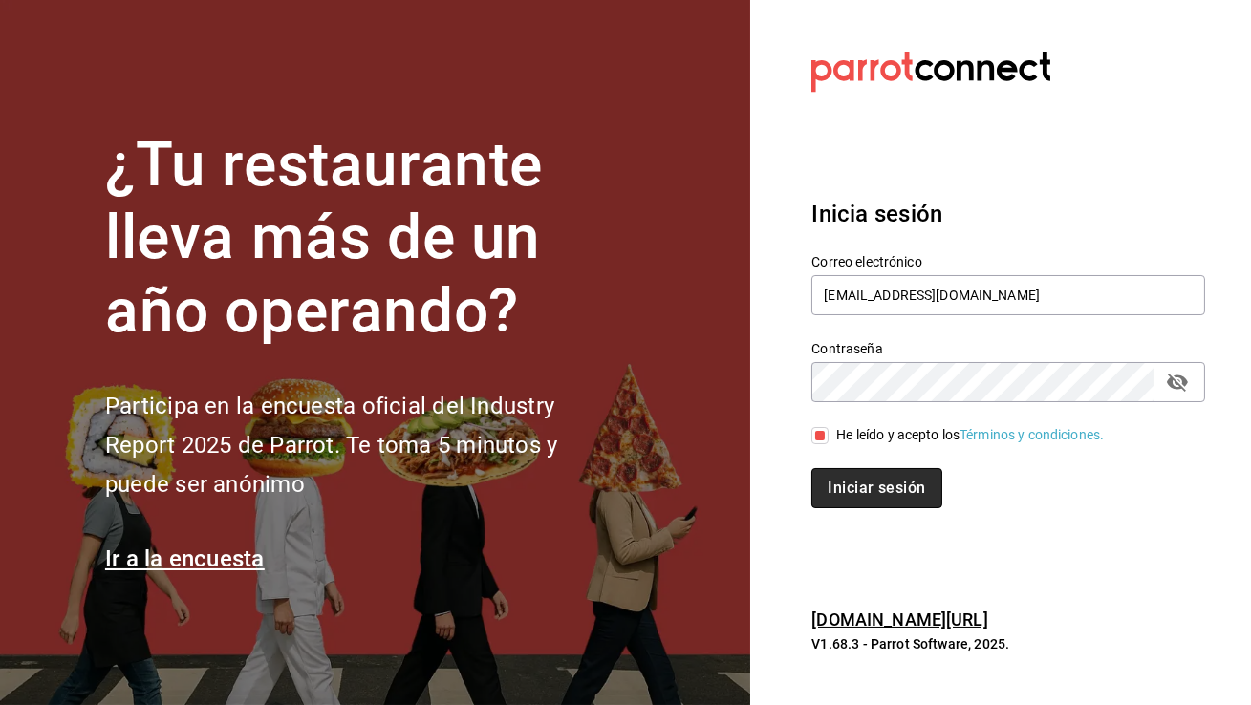
click at [837, 479] on button "Iniciar sesión" at bounding box center [876, 488] width 130 height 40
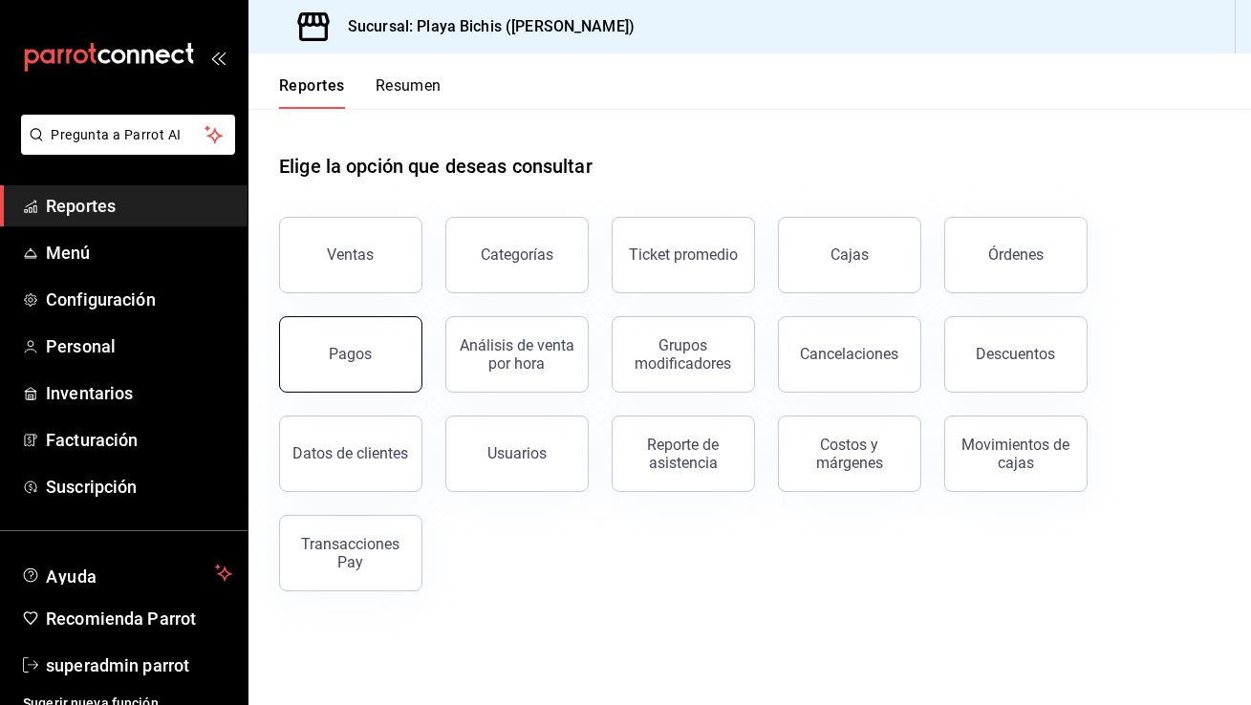
click at [321, 318] on div "Pagos" at bounding box center [339, 342] width 166 height 99
click at [381, 332] on button "Pagos" at bounding box center [350, 354] width 143 height 76
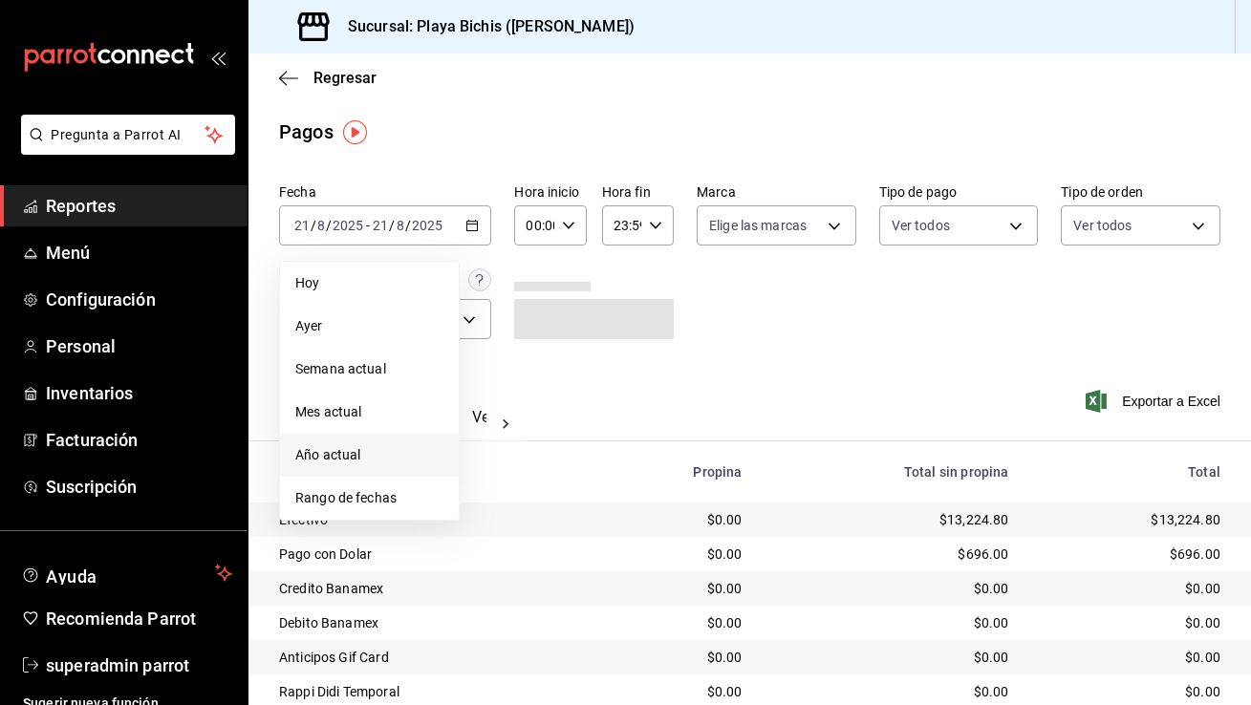
click at [402, 447] on span "Año actual" at bounding box center [369, 455] width 148 height 20
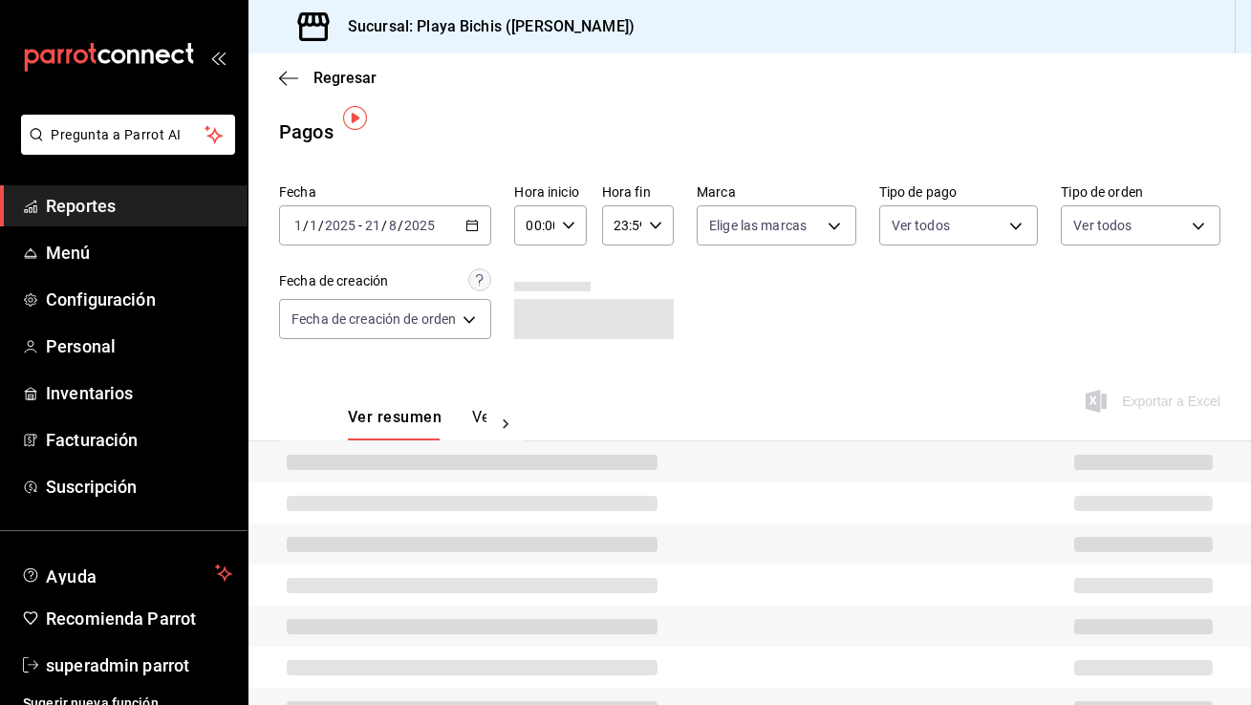
scroll to position [95, 0]
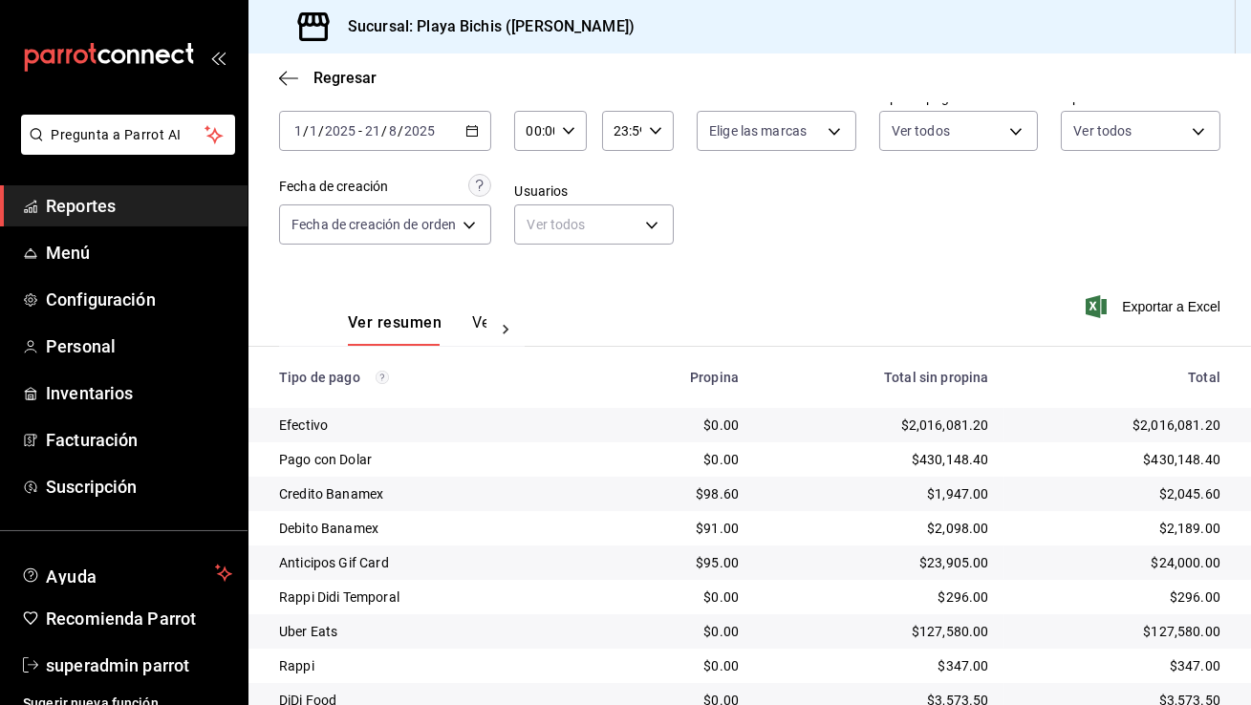
click at [674, 281] on div "Ver resumen Ver pagos Exportar a Excel" at bounding box center [749, 317] width 1002 height 101
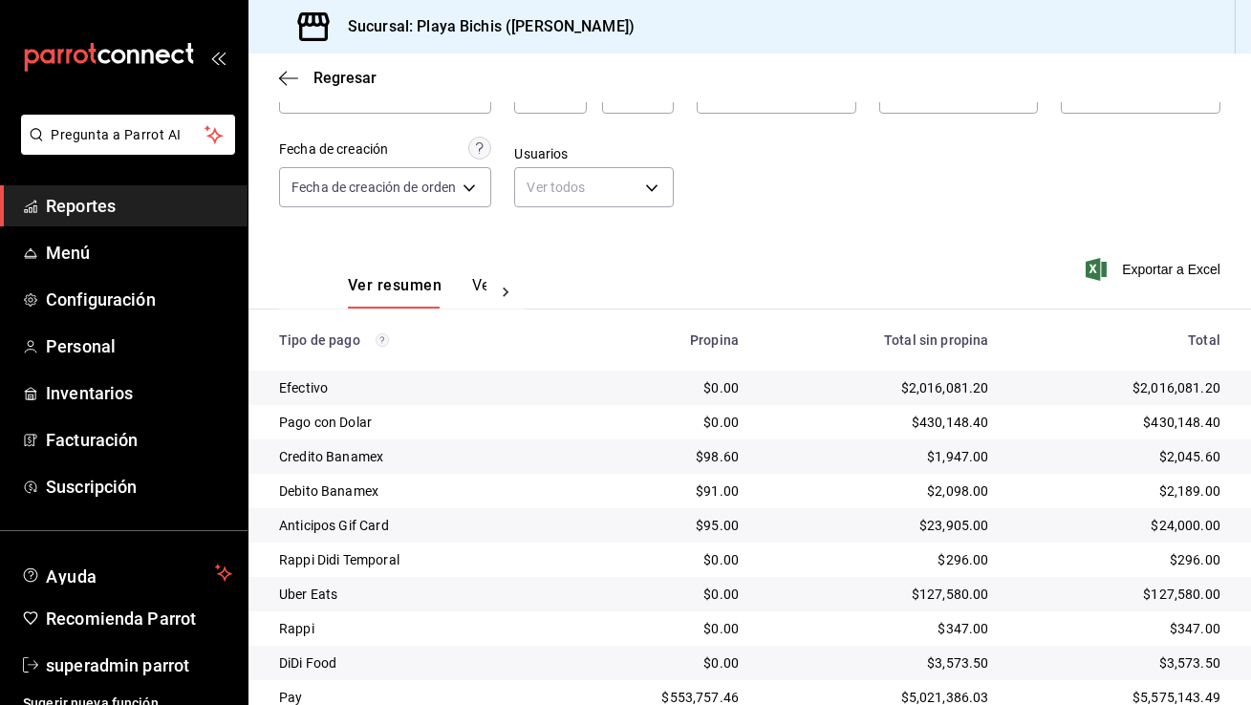
scroll to position [206, 0]
